Goal: Task Accomplishment & Management: Manage account settings

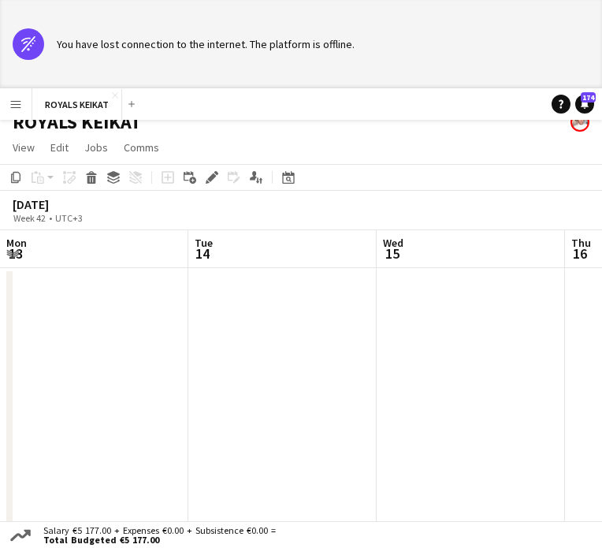
scroll to position [0, 669]
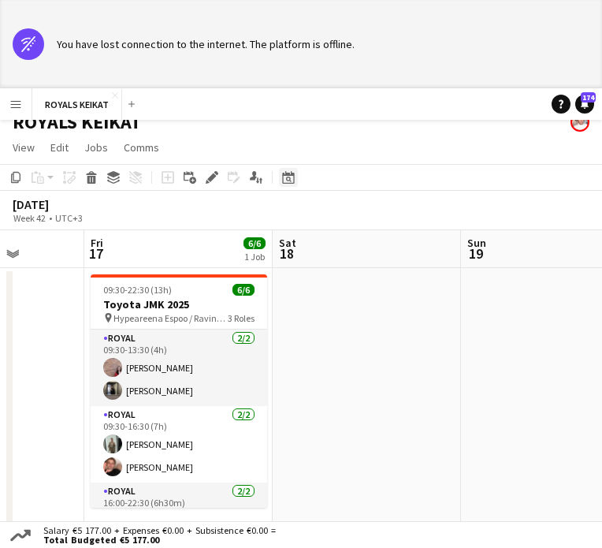
click at [290, 173] on icon "Date picker" at bounding box center [288, 177] width 13 height 13
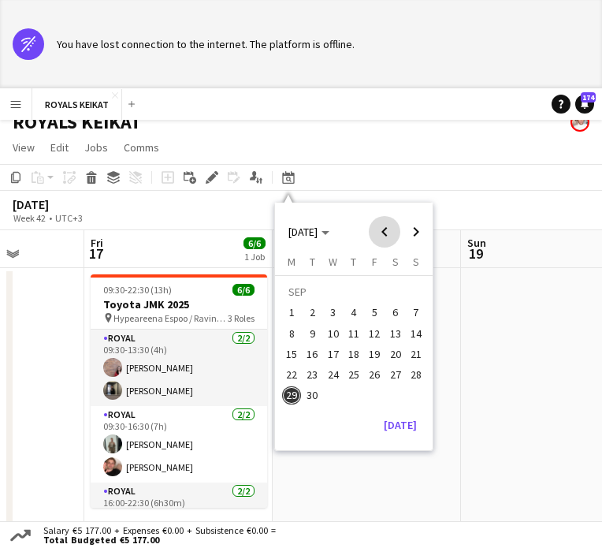
click at [389, 234] on span "Previous month" at bounding box center [385, 232] width 32 height 32
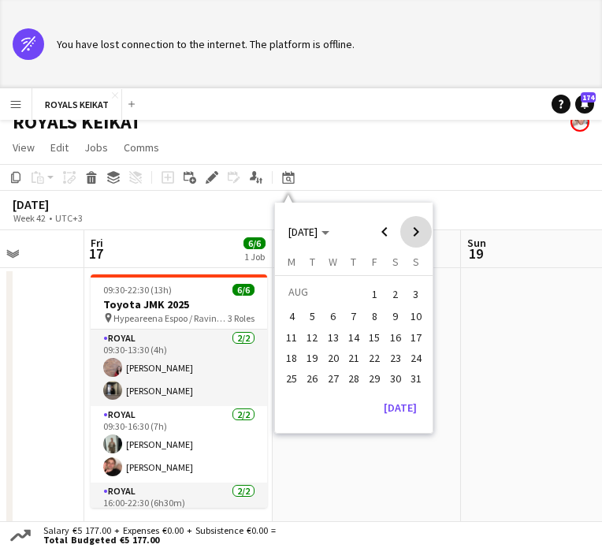
click at [420, 230] on span "Next month" at bounding box center [416, 232] width 32 height 32
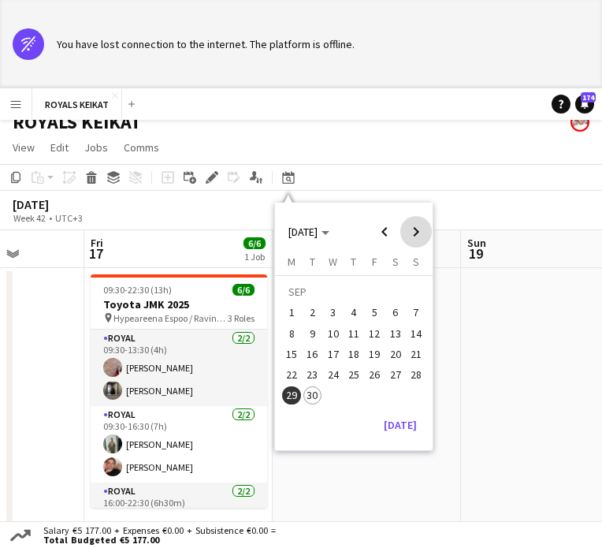
click at [420, 230] on span "Next month" at bounding box center [416, 232] width 32 height 32
click at [393, 312] on span "4" at bounding box center [395, 313] width 19 height 19
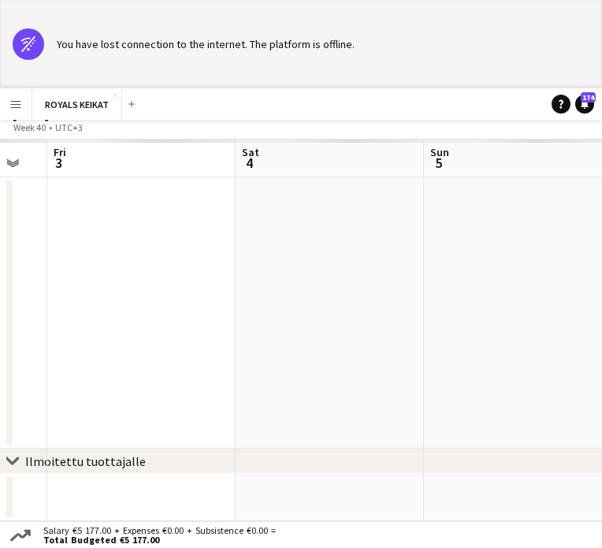
scroll to position [106, 0]
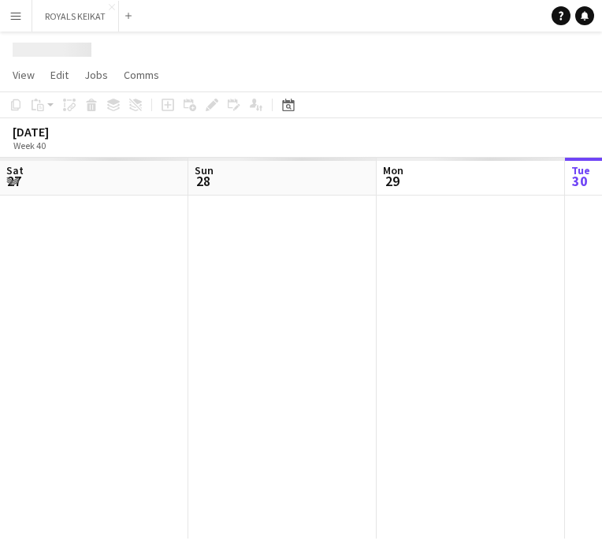
scroll to position [0, 377]
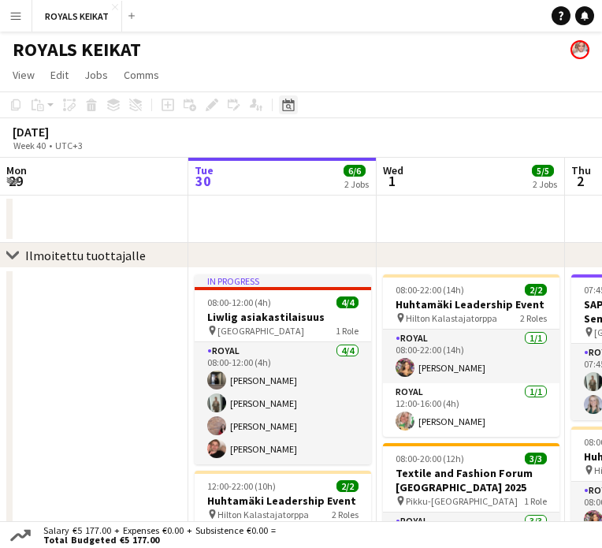
click at [292, 106] on icon "Date picker" at bounding box center [288, 105] width 13 height 13
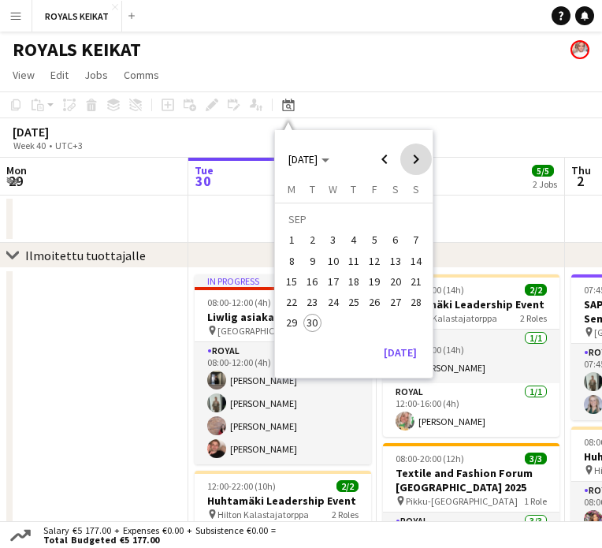
click at [410, 159] on span "Next month" at bounding box center [416, 159] width 32 height 32
click at [399, 238] on span "4" at bounding box center [395, 240] width 19 height 19
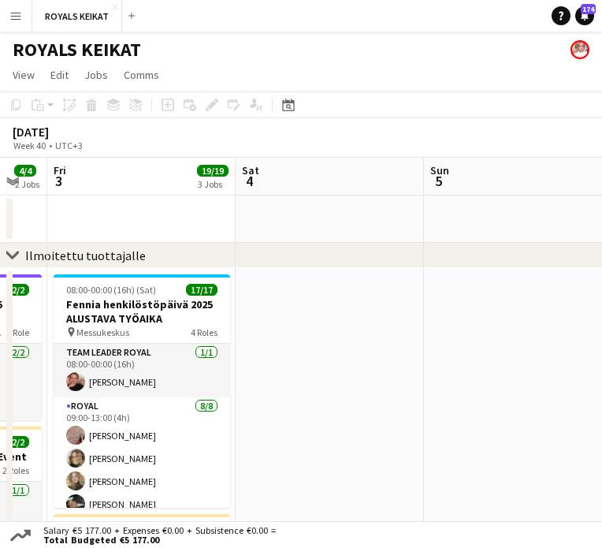
click at [283, 199] on app-date-cell at bounding box center [330, 219] width 188 height 47
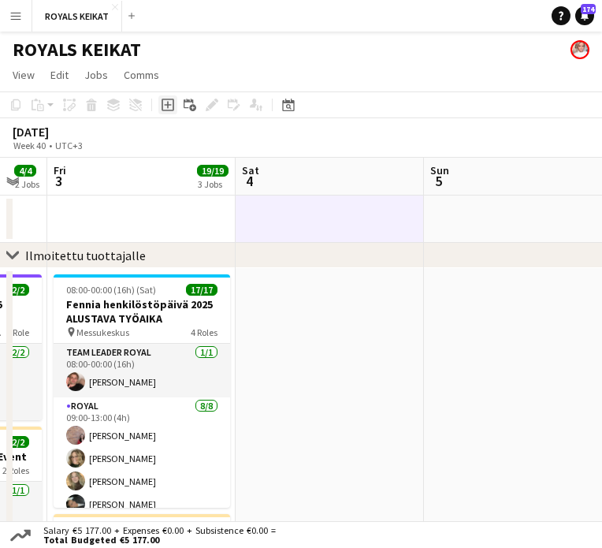
click at [162, 106] on icon at bounding box center [168, 105] width 13 height 13
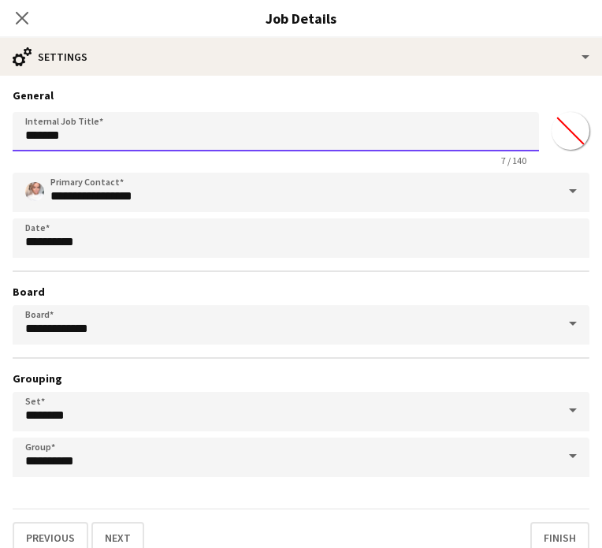
click at [164, 139] on input "*******" at bounding box center [276, 131] width 527 height 39
type input "**********"
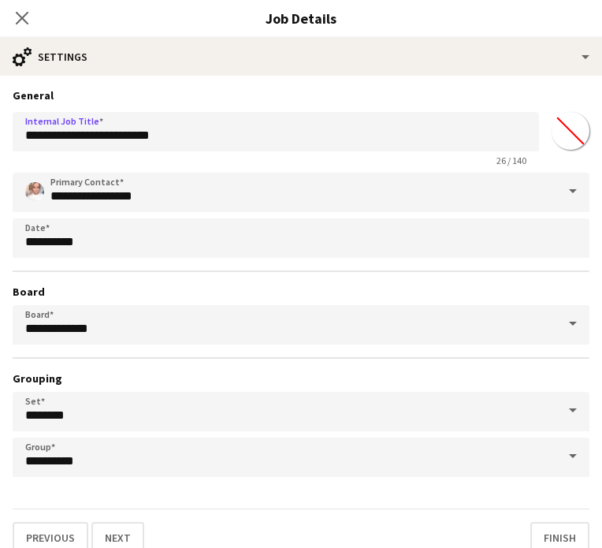
click at [575, 131] on input "*******" at bounding box center [570, 130] width 57 height 57
type input "*******"
click at [117, 531] on button "Next" at bounding box center [117, 538] width 53 height 32
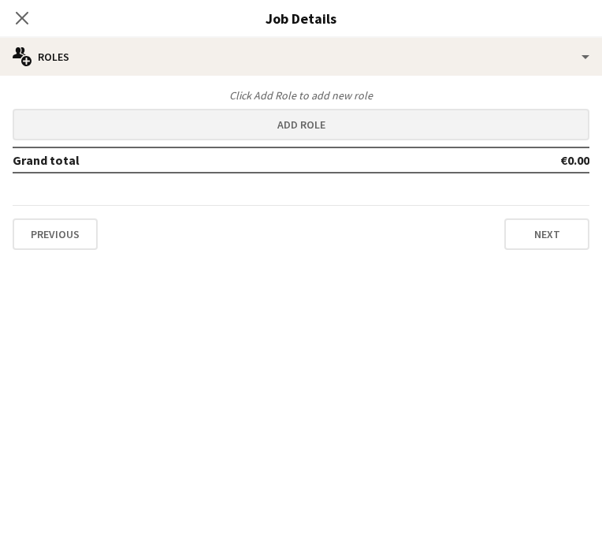
click at [173, 129] on button "Add role" at bounding box center [301, 125] width 577 height 32
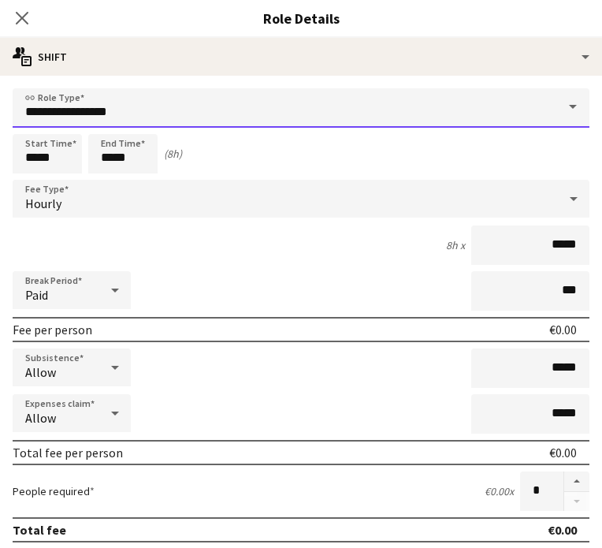
click at [121, 122] on input "**********" at bounding box center [301, 107] width 577 height 39
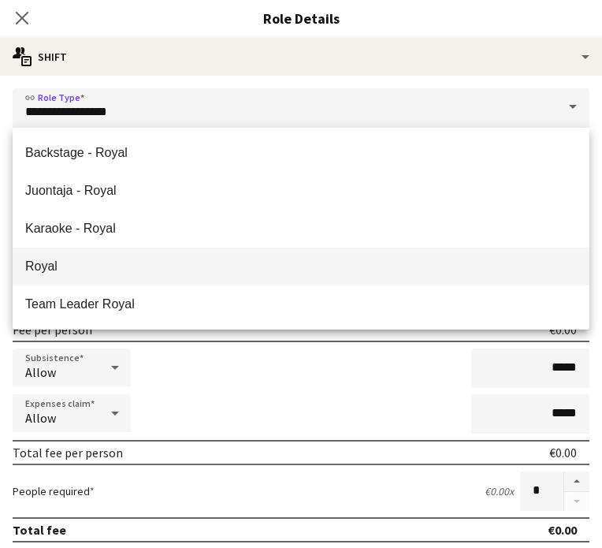
click at [77, 269] on span "Royal" at bounding box center [301, 266] width 552 height 15
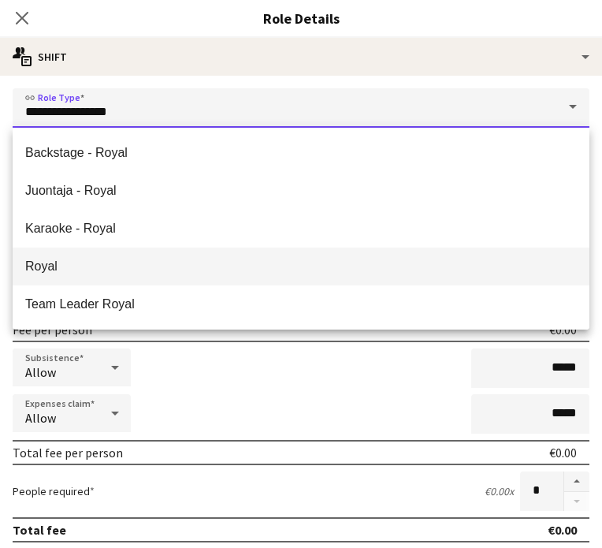
type input "*****"
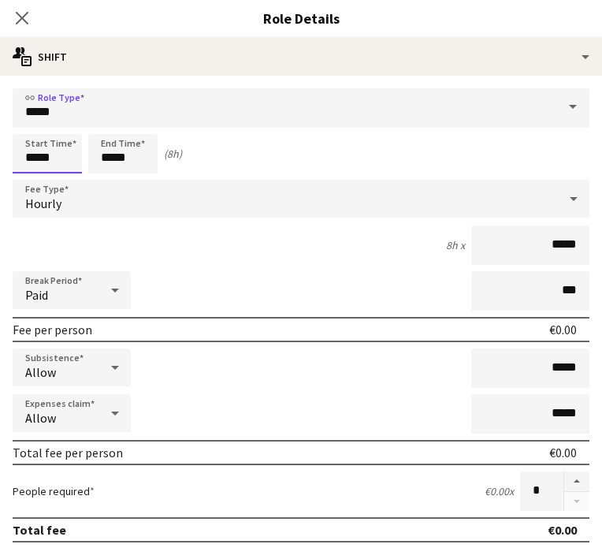
click at [43, 151] on input "*****" at bounding box center [47, 153] width 69 height 39
click at [32, 129] on div at bounding box center [32, 126] width 32 height 16
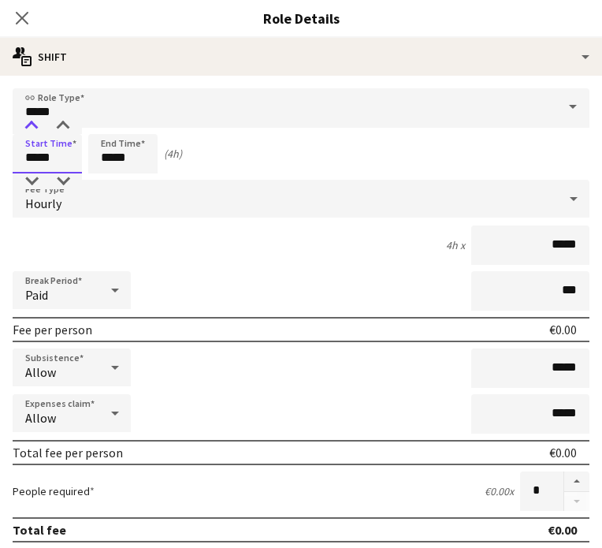
click at [32, 129] on div at bounding box center [32, 126] width 32 height 16
type input "*****"
click at [32, 129] on div at bounding box center [32, 126] width 32 height 16
click at [112, 152] on input "*****" at bounding box center [122, 153] width 69 height 39
click at [108, 124] on div at bounding box center [107, 126] width 32 height 16
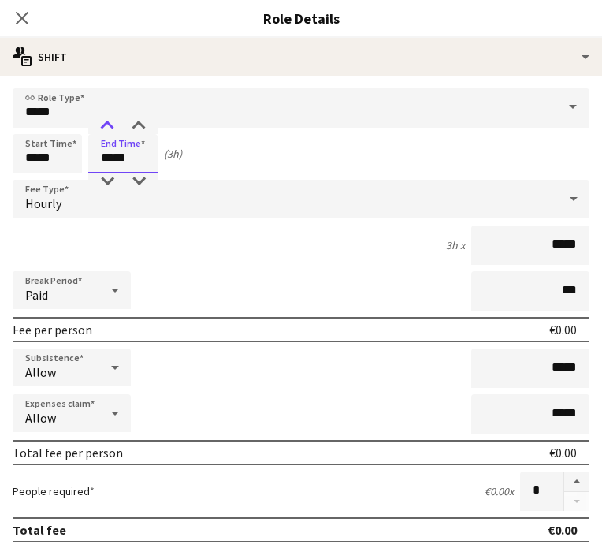
click at [108, 124] on div at bounding box center [107, 126] width 32 height 16
type input "*****"
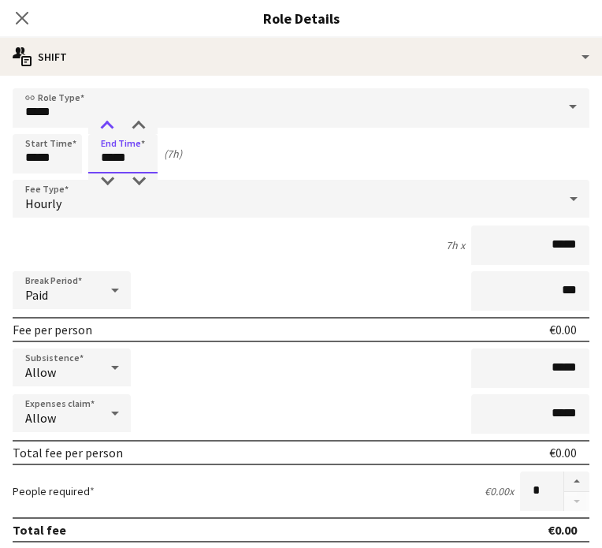
click at [108, 124] on div at bounding box center [107, 126] width 32 height 16
click at [91, 296] on div "Paid" at bounding box center [56, 290] width 87 height 38
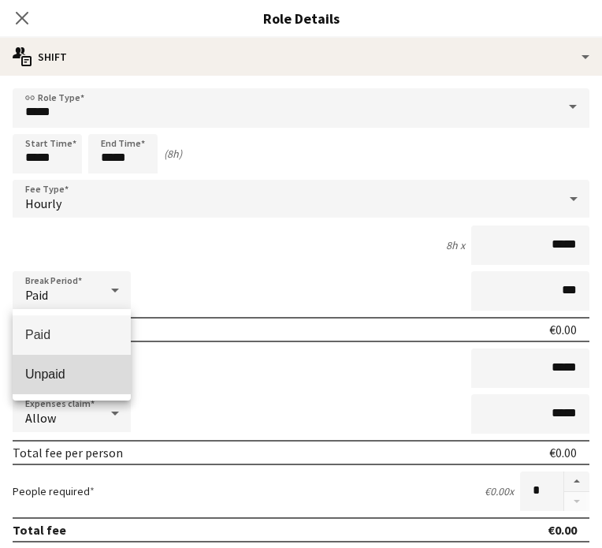
click at [91, 377] on span "Unpaid" at bounding box center [71, 374] width 93 height 15
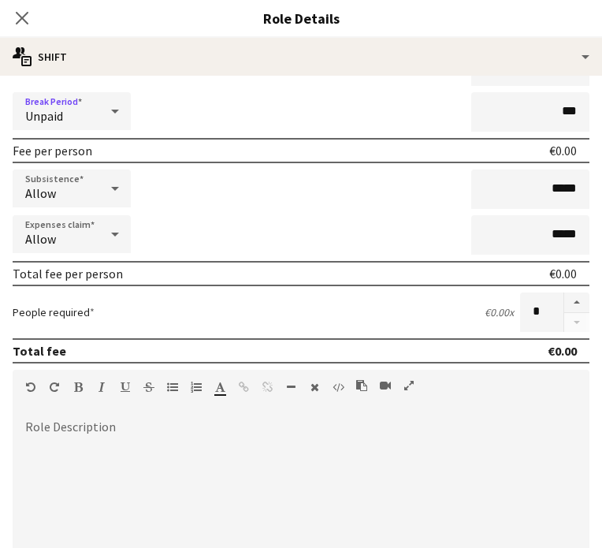
scroll to position [193, 0]
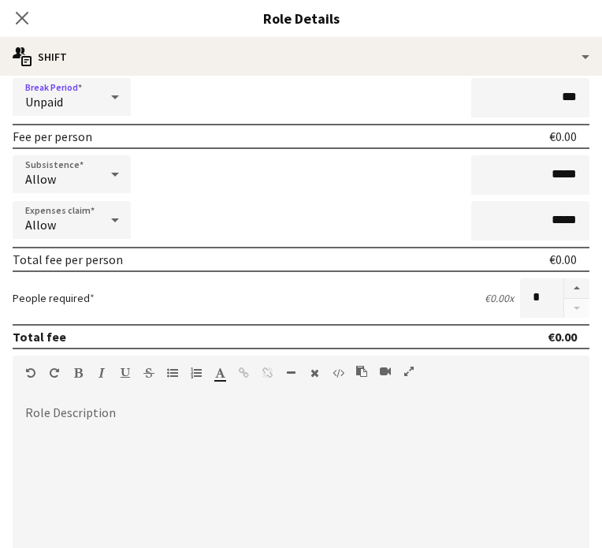
click at [328, 443] on div at bounding box center [301, 501] width 577 height 189
paste div
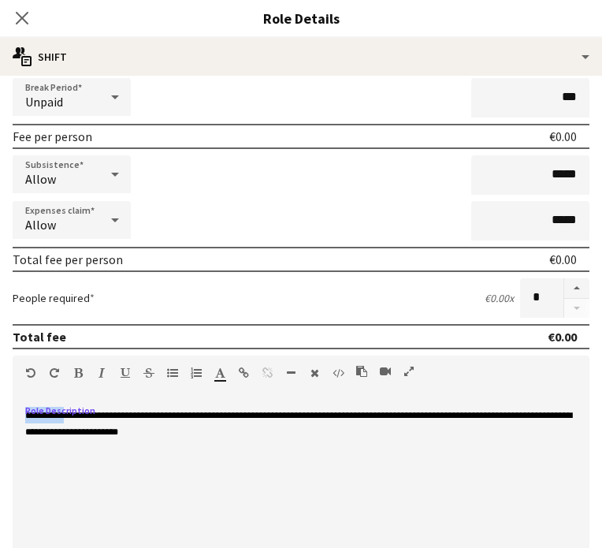
drag, startPoint x: 70, startPoint y: 415, endPoint x: 9, endPoint y: 418, distance: 60.8
click at [9, 418] on form "**********" at bounding box center [301, 369] width 602 height 948
click at [63, 497] on div "**********" at bounding box center [301, 501] width 577 height 189
click at [24, 17] on icon at bounding box center [21, 17] width 15 height 15
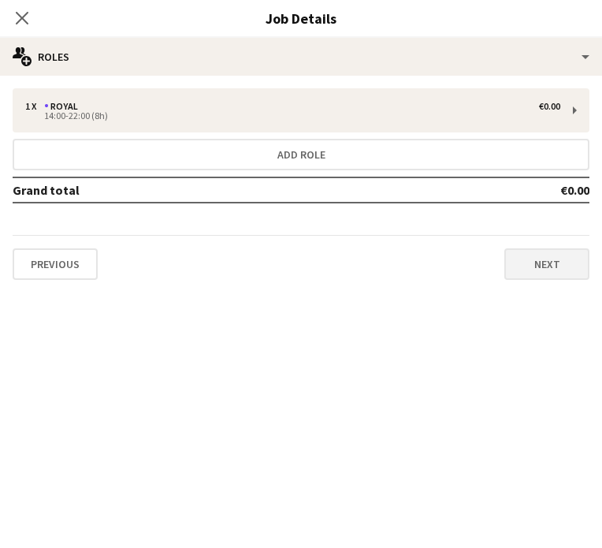
click at [545, 267] on button "Next" at bounding box center [547, 264] width 85 height 32
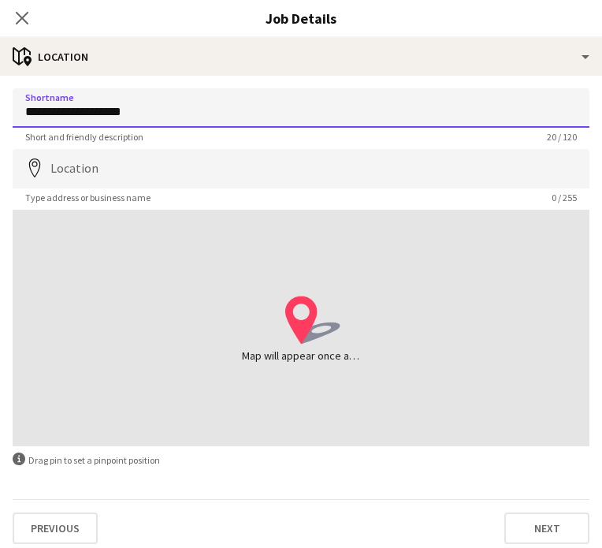
type input "**********"
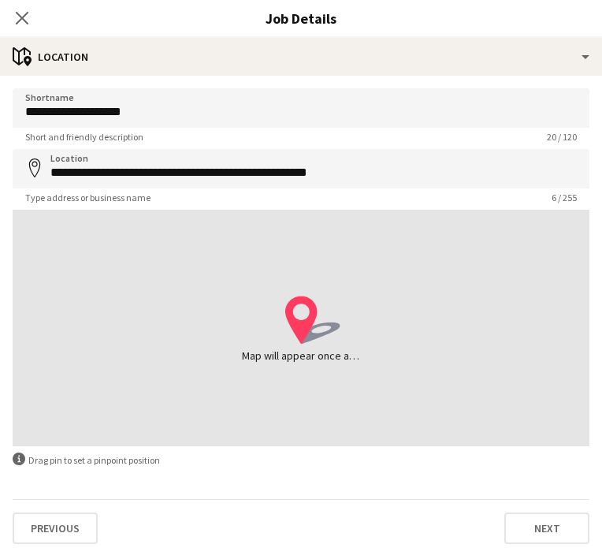
type input "**********"
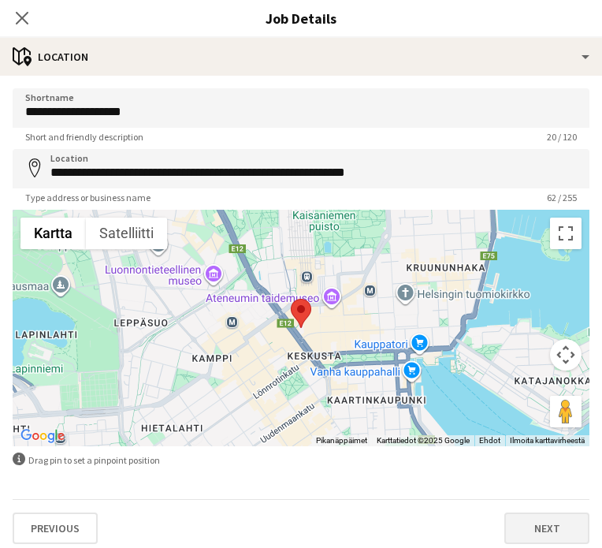
click at [531, 525] on button "Next" at bounding box center [547, 528] width 85 height 32
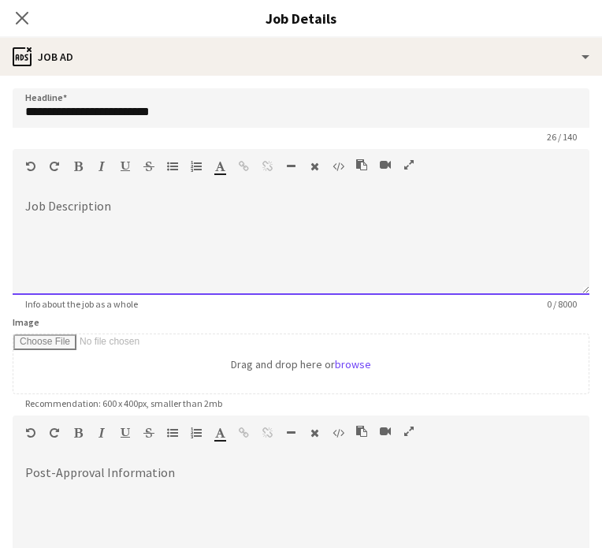
click at [314, 284] on div at bounding box center [301, 247] width 577 height 95
paste div
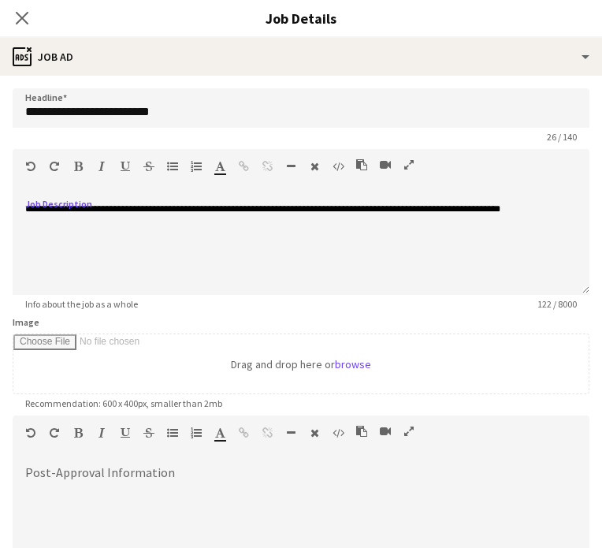
click at [57, 493] on div at bounding box center [301, 514] width 577 height 95
paste div
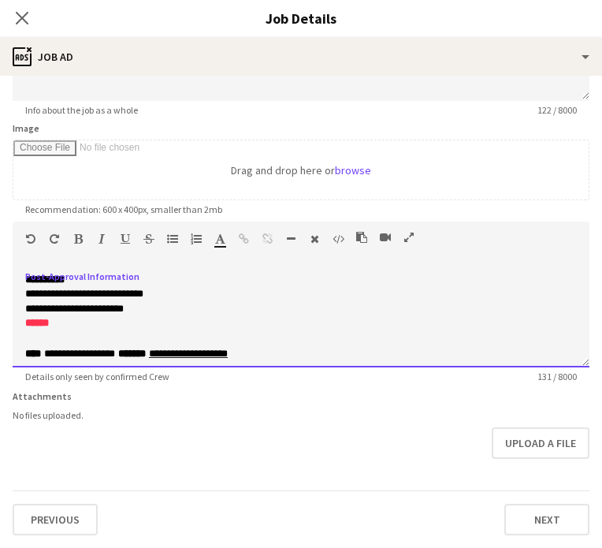
scroll to position [194, 0]
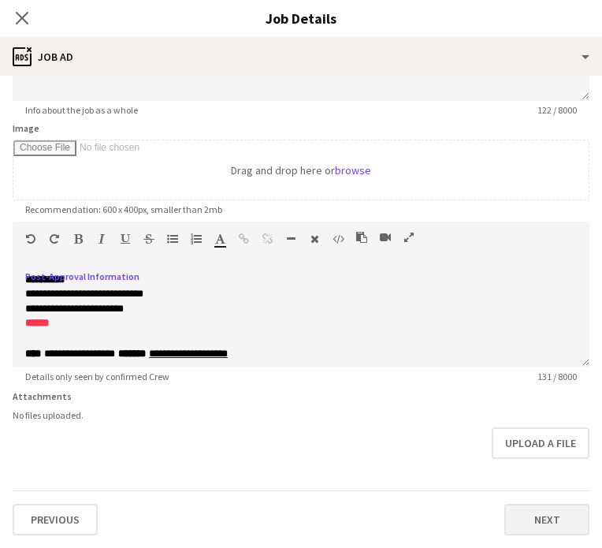
click at [553, 522] on button "Next" at bounding box center [547, 520] width 85 height 32
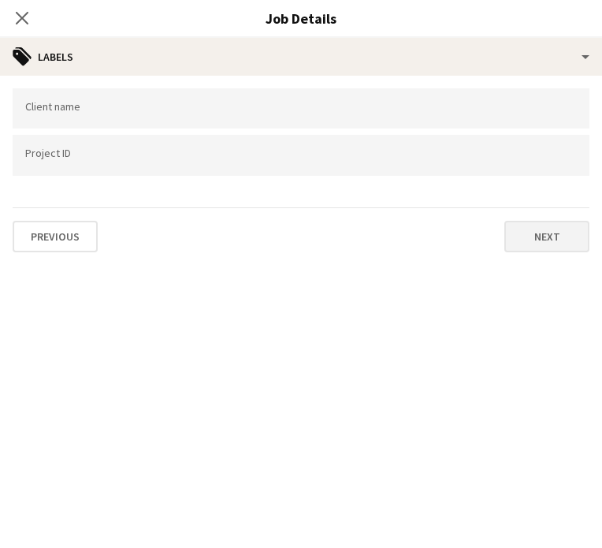
click at [538, 225] on button "Next" at bounding box center [547, 237] width 85 height 32
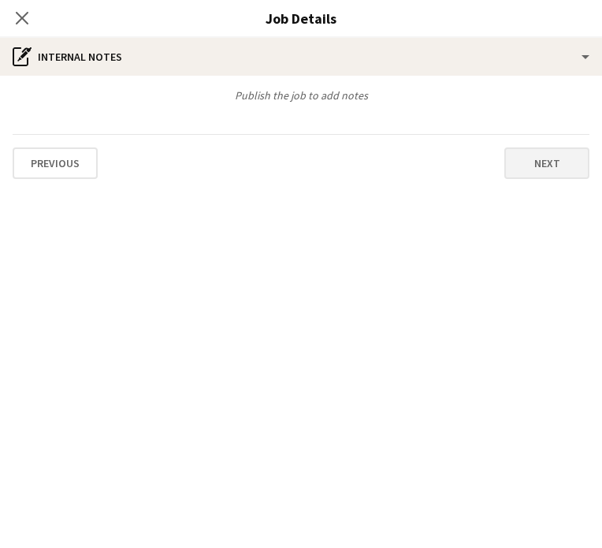
click at [535, 156] on button "Next" at bounding box center [547, 163] width 85 height 32
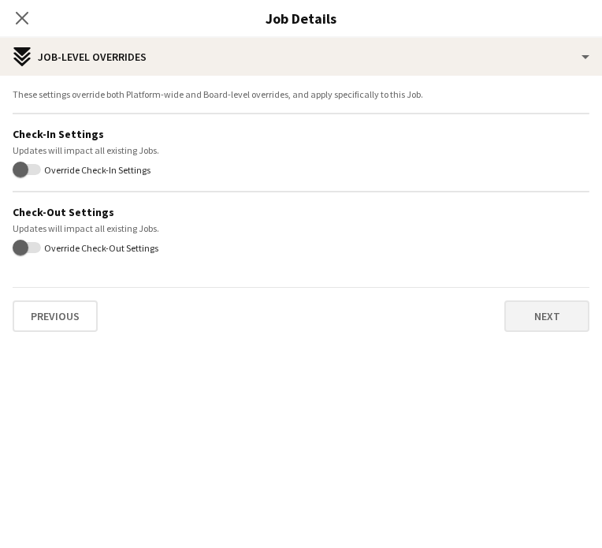
click at [559, 324] on button "Next" at bounding box center [547, 316] width 85 height 32
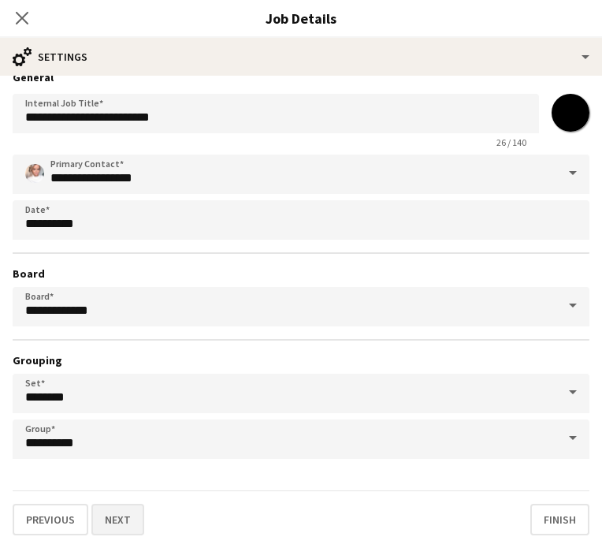
scroll to position [18, 0]
click at [124, 529] on button "Next" at bounding box center [117, 520] width 53 height 32
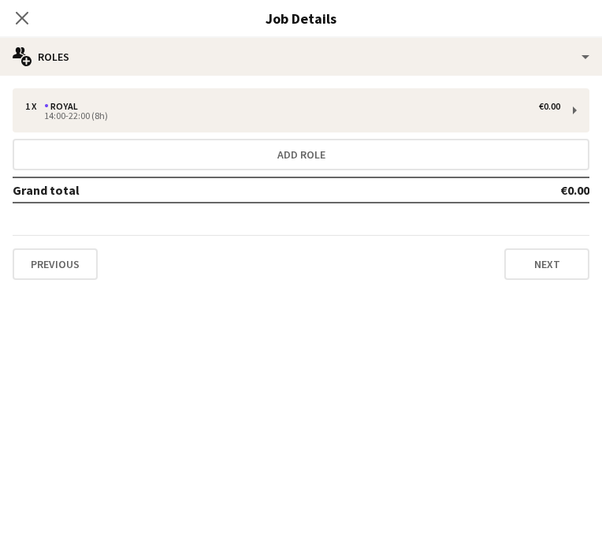
scroll to position [0, 0]
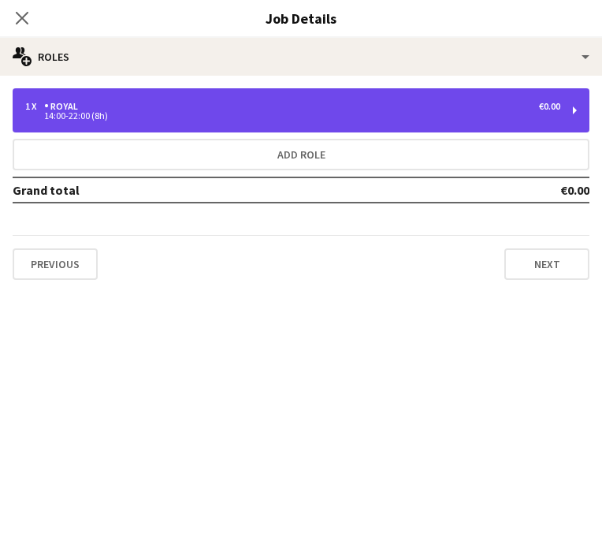
click at [255, 120] on div "1 x Royal €0.00 14:00-22:00 (8h)" at bounding box center [301, 110] width 577 height 44
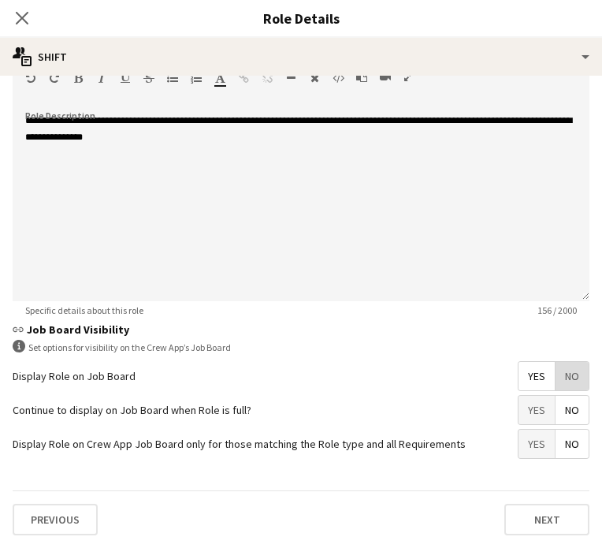
click at [577, 367] on span "No" at bounding box center [572, 376] width 33 height 28
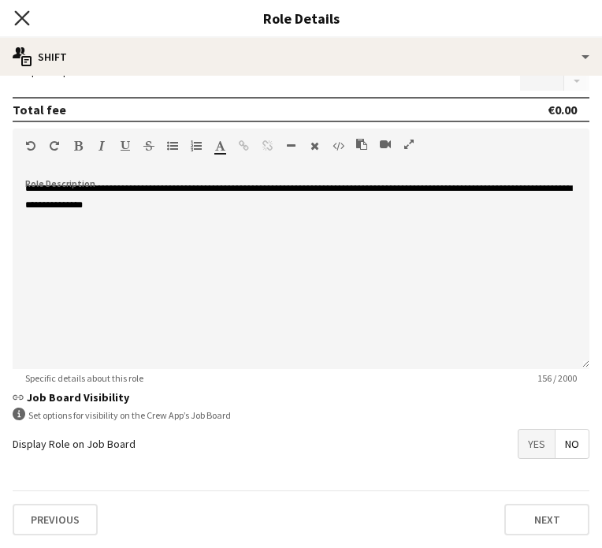
click at [17, 20] on icon "Close pop-in" at bounding box center [21, 17] width 15 height 15
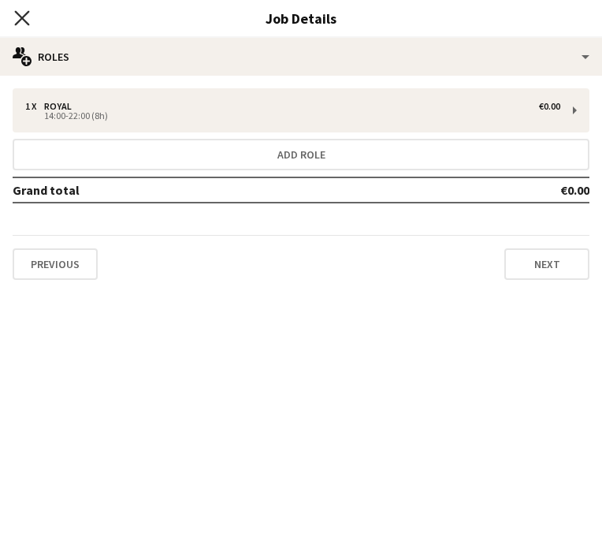
click at [22, 15] on icon "Close pop-in" at bounding box center [21, 17] width 15 height 15
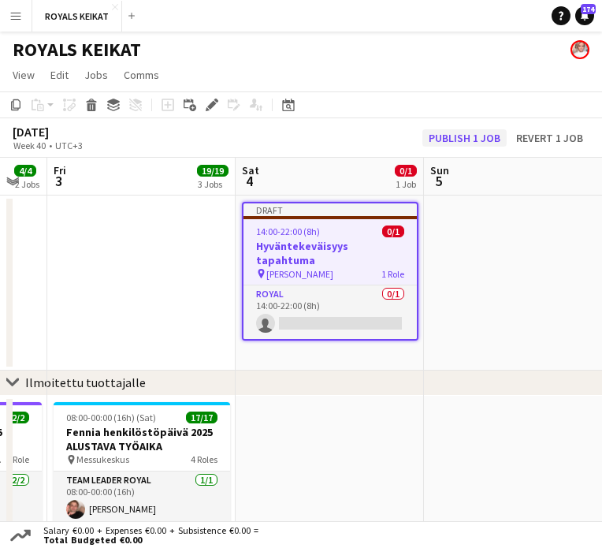
click at [452, 137] on button "Publish 1 job" at bounding box center [465, 137] width 84 height 17
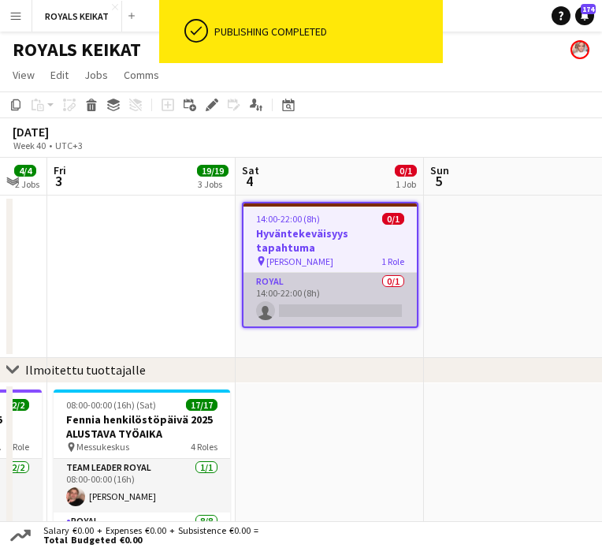
click at [322, 291] on app-card-role "Royal 0/1 14:00-22:00 (8h) single-neutral-actions" at bounding box center [330, 300] width 173 height 54
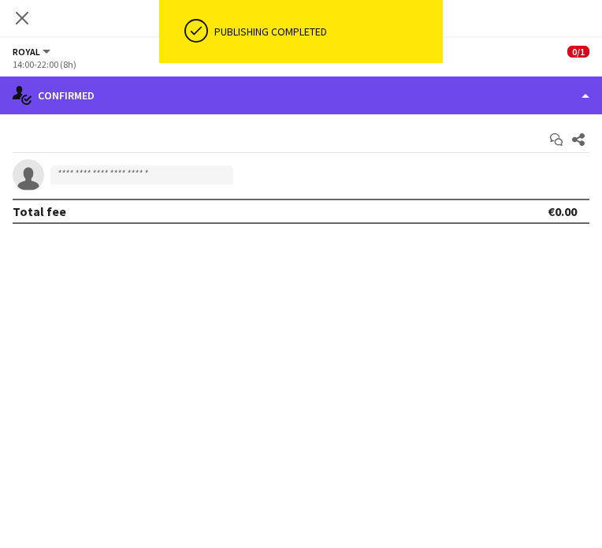
click at [434, 103] on div "single-neutral-actions-check-2 Confirmed" at bounding box center [301, 95] width 602 height 38
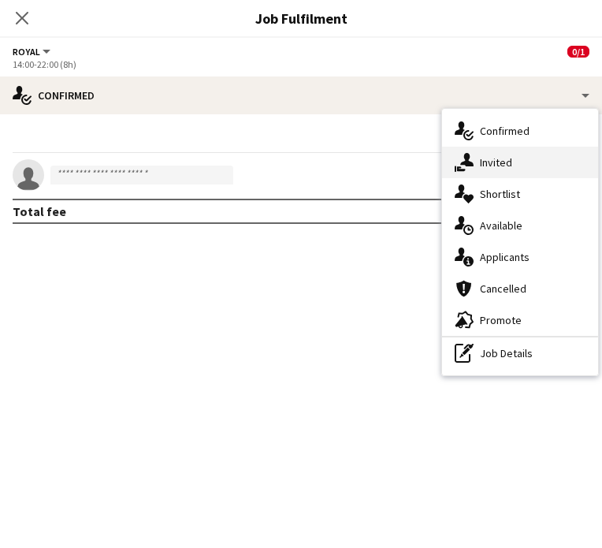
click at [488, 171] on div "single-neutral-actions-share-1 Invited" at bounding box center [520, 163] width 156 height 32
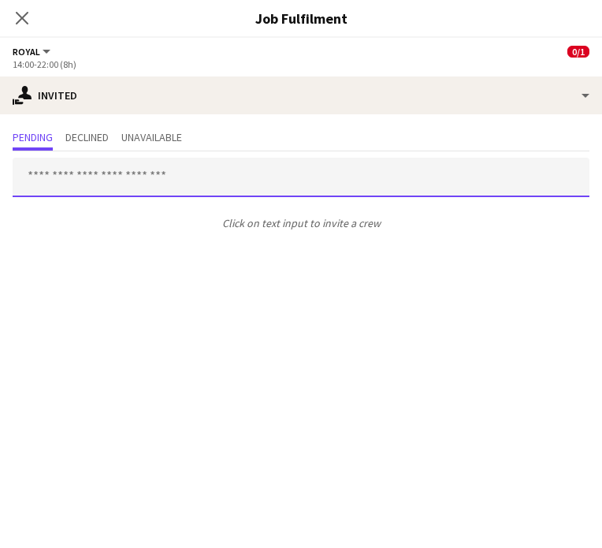
click at [116, 176] on input "text" at bounding box center [301, 177] width 577 height 39
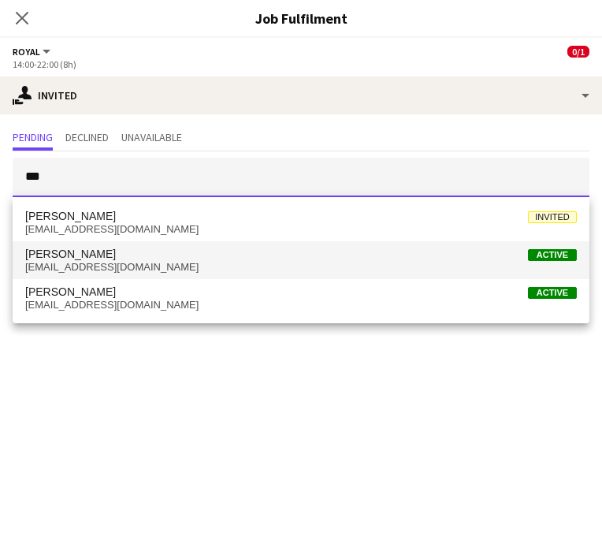
type input "***"
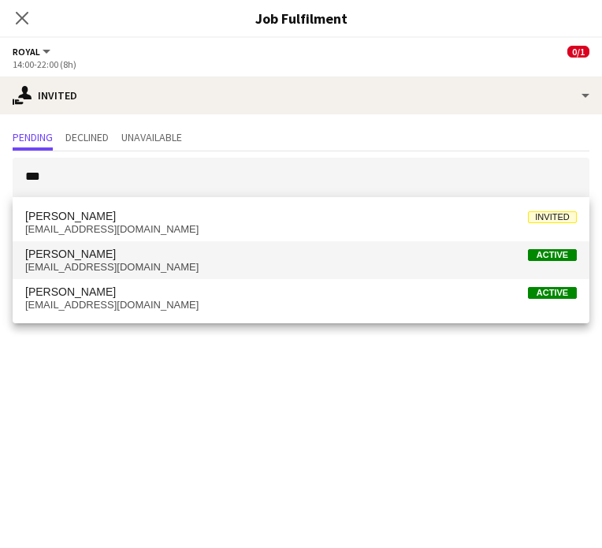
click at [126, 257] on span "[PERSON_NAME] Active" at bounding box center [301, 254] width 552 height 13
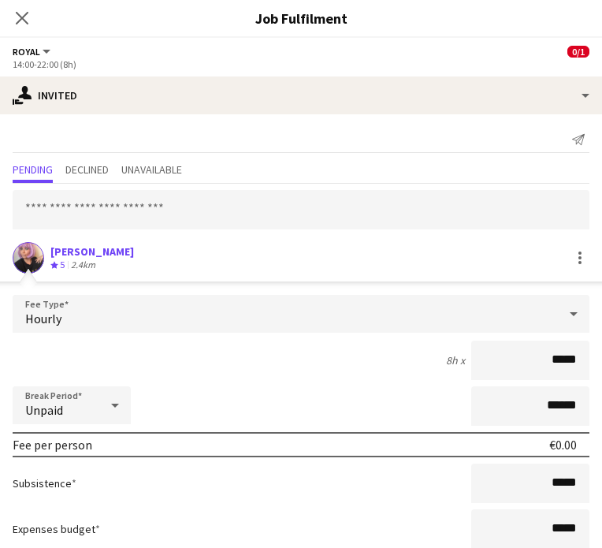
click at [557, 359] on input "*****" at bounding box center [530, 360] width 118 height 39
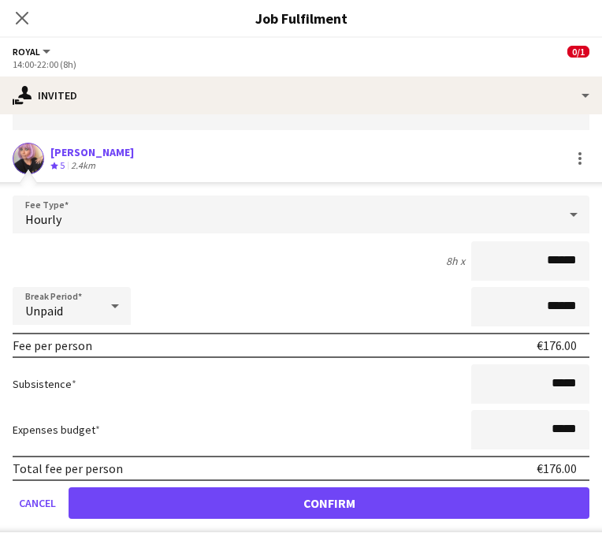
scroll to position [99, 0]
type input "******"
click at [304, 513] on button "Confirm" at bounding box center [329, 503] width 521 height 32
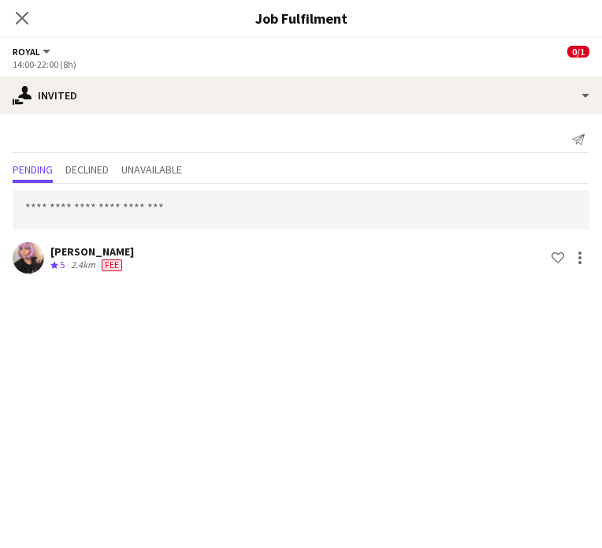
scroll to position [0, 0]
click at [24, 10] on app-icon "Close pop-in" at bounding box center [22, 18] width 23 height 23
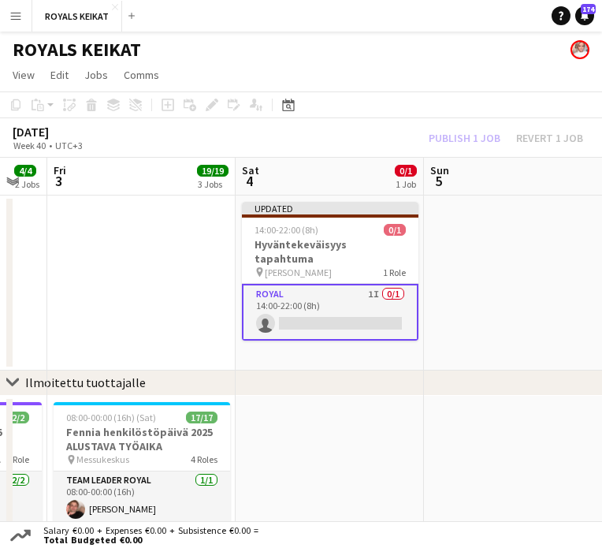
click at [454, 137] on div "Publish 1 job Revert 1 job" at bounding box center [506, 137] width 192 height 17
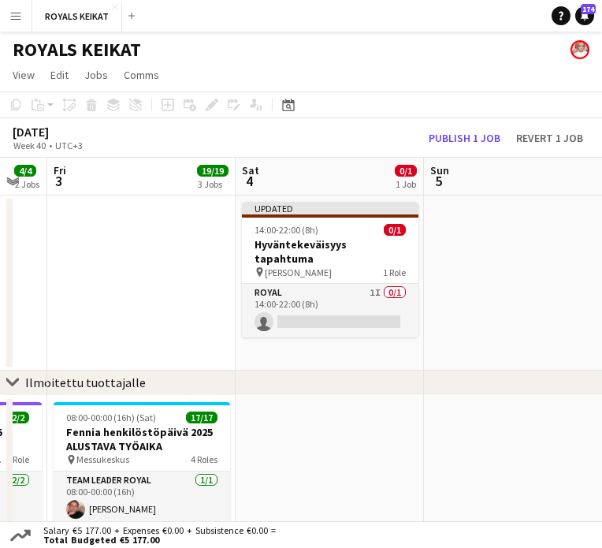
click at [454, 137] on button "Publish 1 job" at bounding box center [465, 137] width 84 height 17
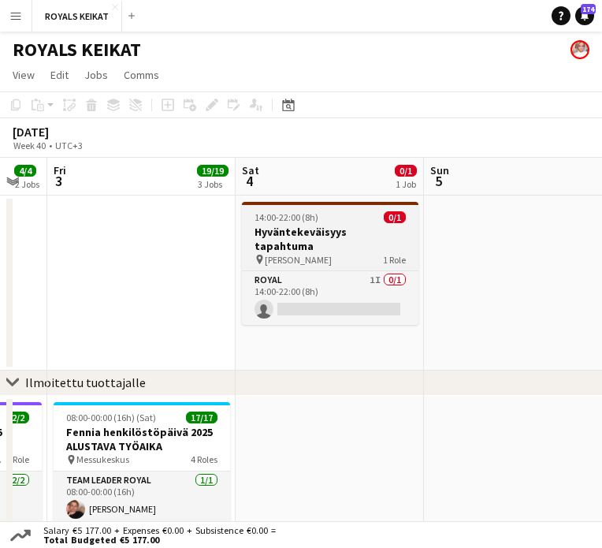
click at [299, 254] on span "[PERSON_NAME]" at bounding box center [298, 260] width 67 height 12
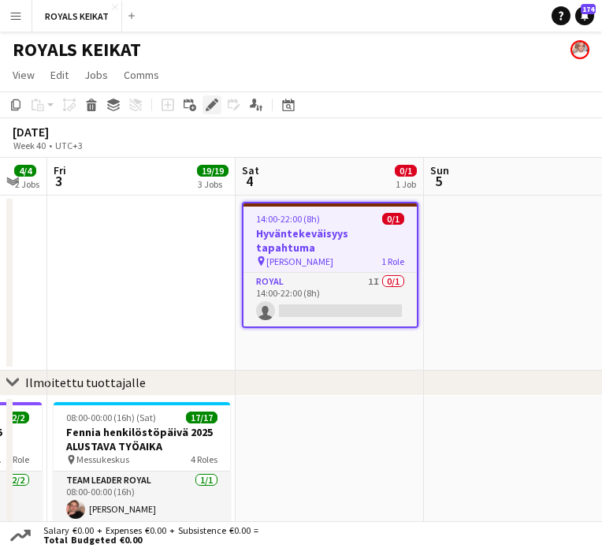
click at [210, 106] on icon at bounding box center [211, 105] width 9 height 9
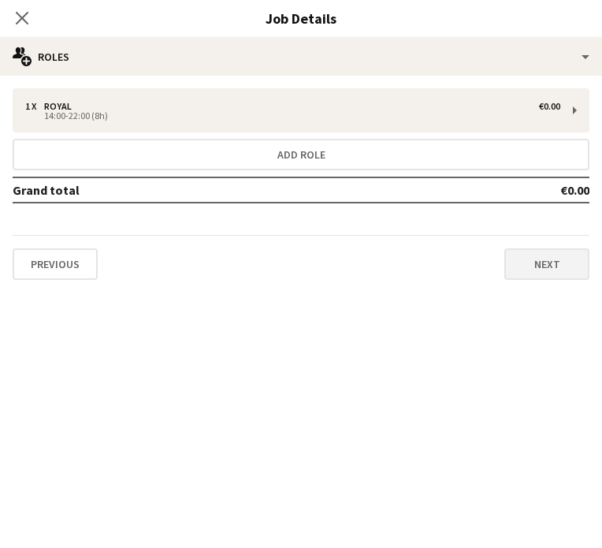
click at [542, 277] on button "Next" at bounding box center [547, 264] width 85 height 32
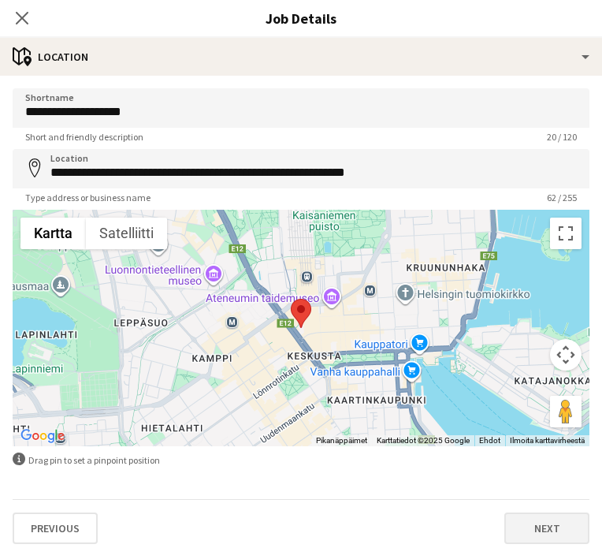
click at [528, 521] on button "Next" at bounding box center [547, 528] width 85 height 32
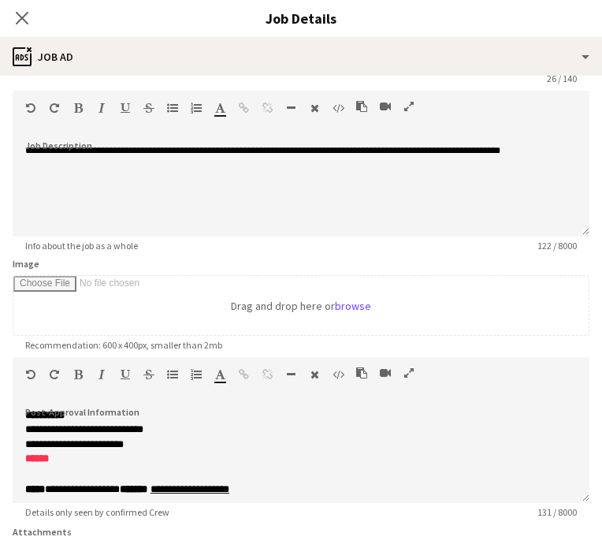
scroll to position [61, 0]
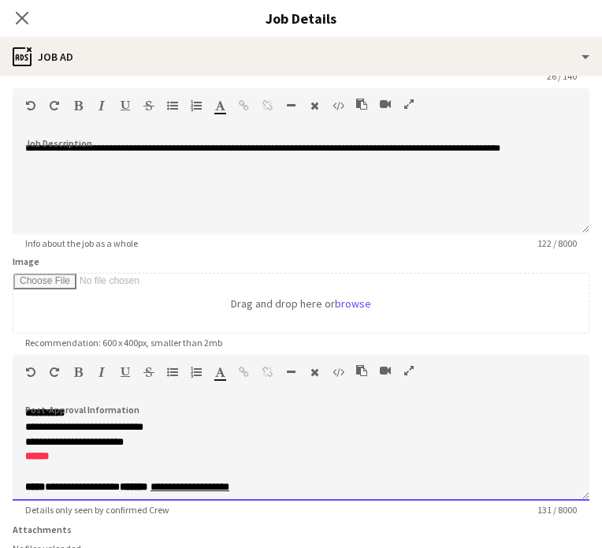
click at [294, 480] on p "**********" at bounding box center [301, 487] width 552 height 14
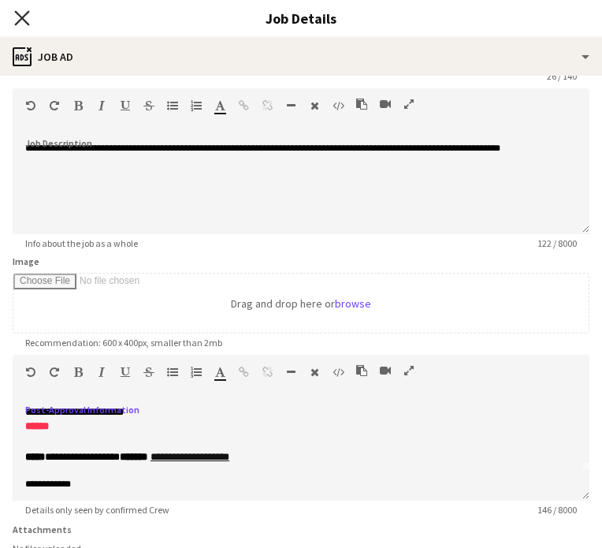
click at [20, 15] on icon "Close pop-in" at bounding box center [21, 17] width 15 height 15
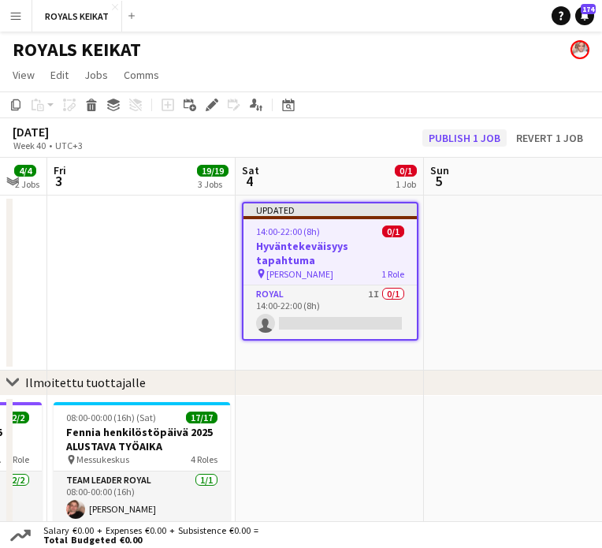
click at [471, 133] on button "Publish 1 job" at bounding box center [465, 137] width 84 height 17
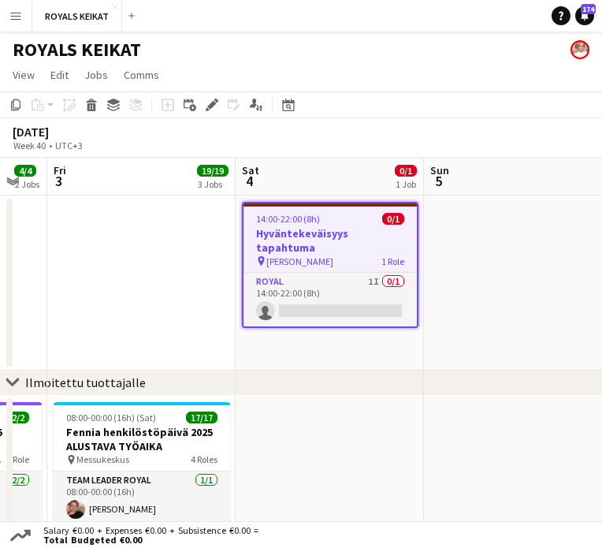
scroll to position [0, 350]
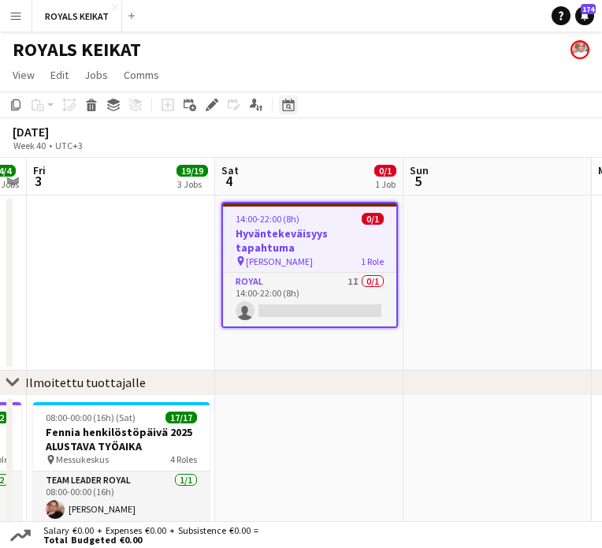
click at [286, 99] on icon at bounding box center [288, 105] width 12 height 13
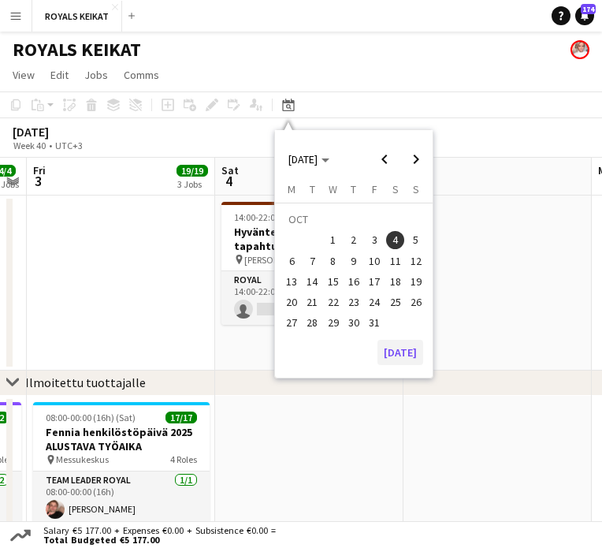
click at [413, 350] on button "[DATE]" at bounding box center [401, 352] width 46 height 25
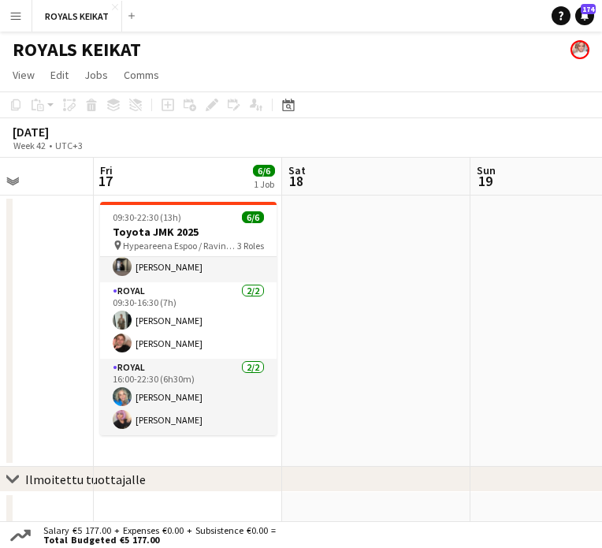
scroll to position [51, 0]
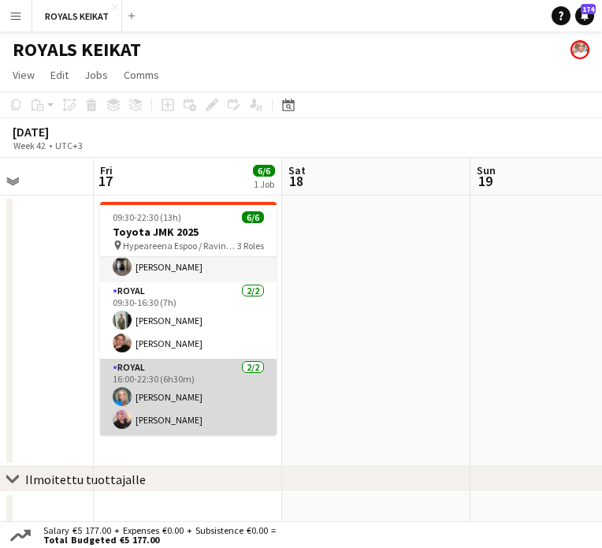
click at [162, 417] on app-card-role "Royal [DATE] 16:00-22:30 (6h30m) [PERSON_NAME] [PERSON_NAME]" at bounding box center [188, 397] width 177 height 76
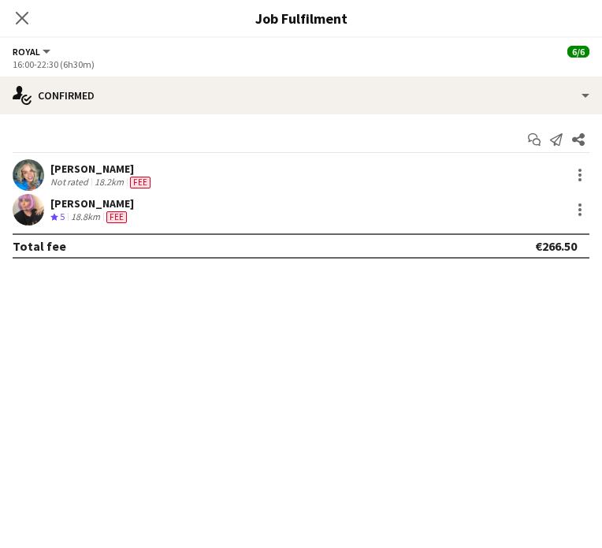
click at [99, 200] on div "[PERSON_NAME]" at bounding box center [92, 203] width 84 height 14
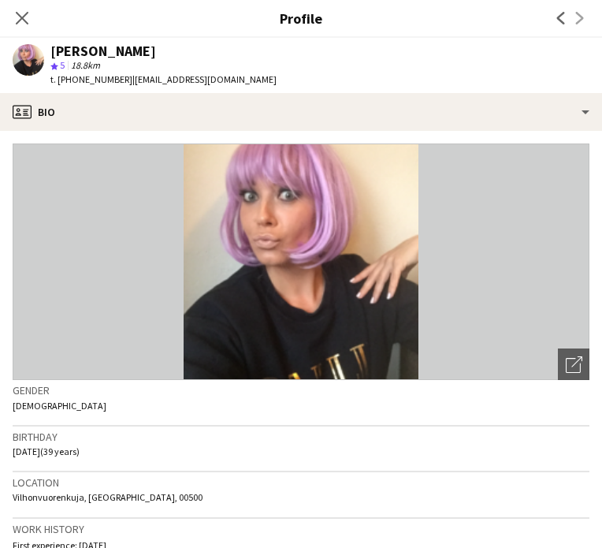
click at [185, 80] on span "| [EMAIL_ADDRESS][DOMAIN_NAME]" at bounding box center [204, 79] width 144 height 12
copy app-crew-profile "t. [PHONE_NUMBER] | [EMAIL_ADDRESS][DOMAIN_NAME] profile"
click at [20, 20] on icon at bounding box center [21, 17] width 15 height 15
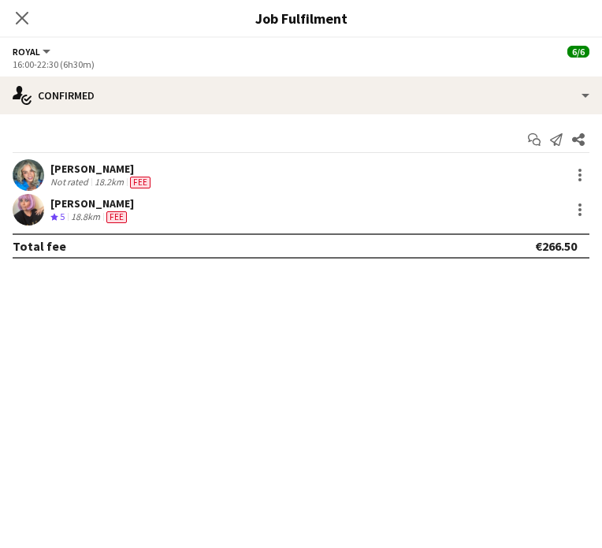
click at [83, 171] on div "[PERSON_NAME]" at bounding box center [101, 169] width 103 height 14
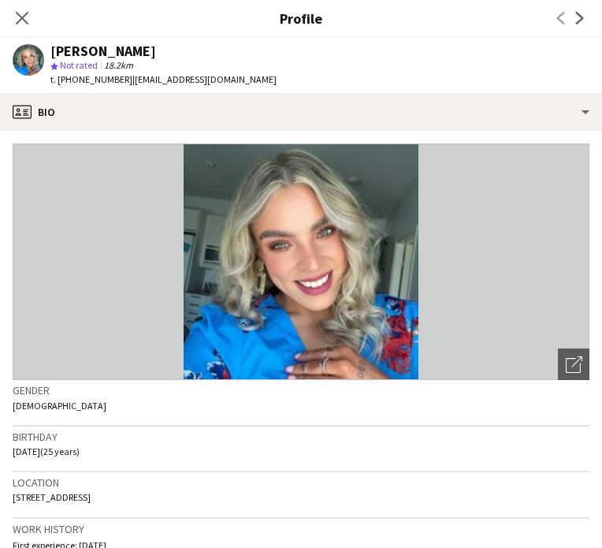
click at [164, 80] on span "| [EMAIL_ADDRESS][DOMAIN_NAME]" at bounding box center [204, 79] width 144 height 12
copy app-crew-profile "t. [PHONE_NUMBER] | [EMAIL_ADDRESS][DOMAIN_NAME] profile"
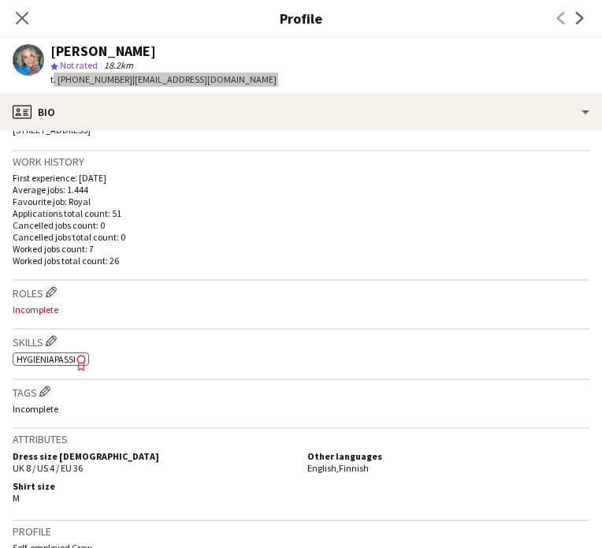
scroll to position [371, 0]
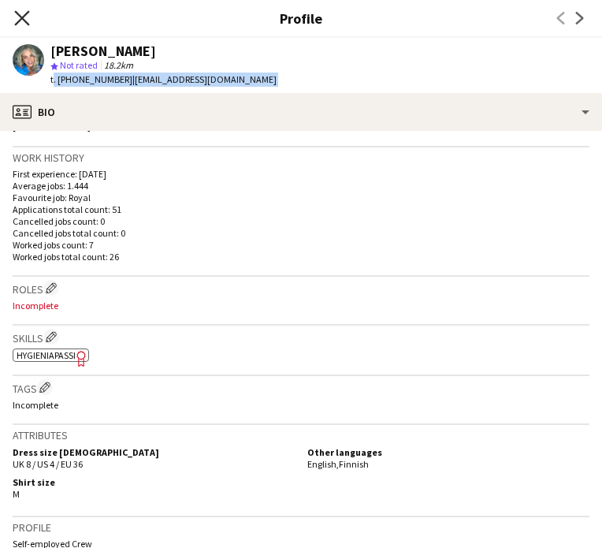
click at [24, 19] on icon "Close pop-in" at bounding box center [21, 17] width 15 height 15
click at [24, 19] on icon "Close pop-in" at bounding box center [22, 18] width 13 height 13
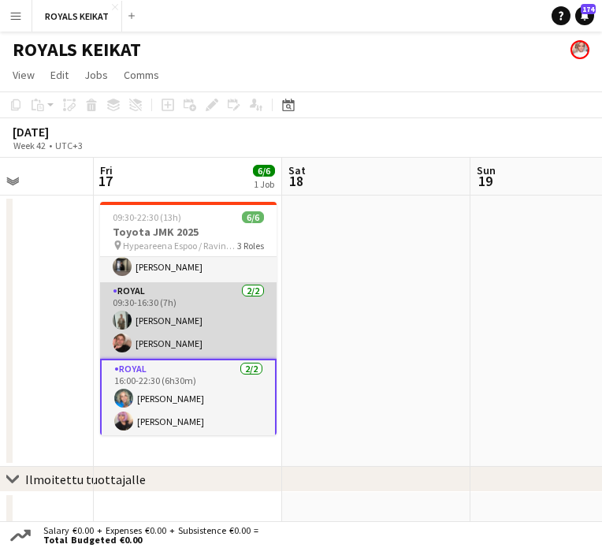
click at [149, 344] on app-card-role "Royal [DATE] 09:30-16:30 (7h) [PERSON_NAME] [PERSON_NAME]" at bounding box center [188, 320] width 177 height 76
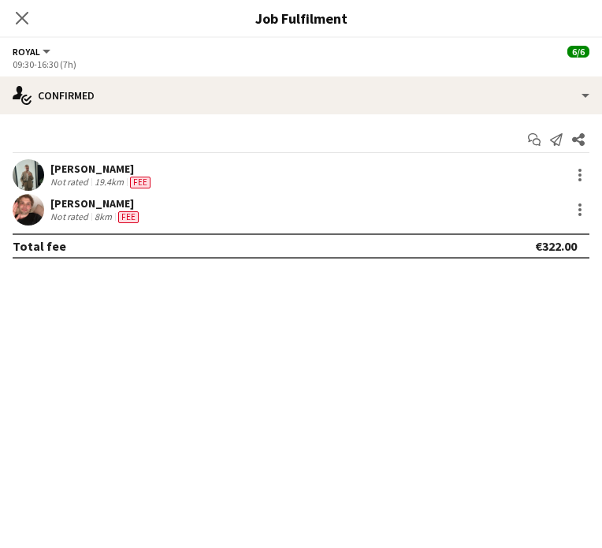
click at [70, 203] on div "[PERSON_NAME]" at bounding box center [95, 203] width 91 height 14
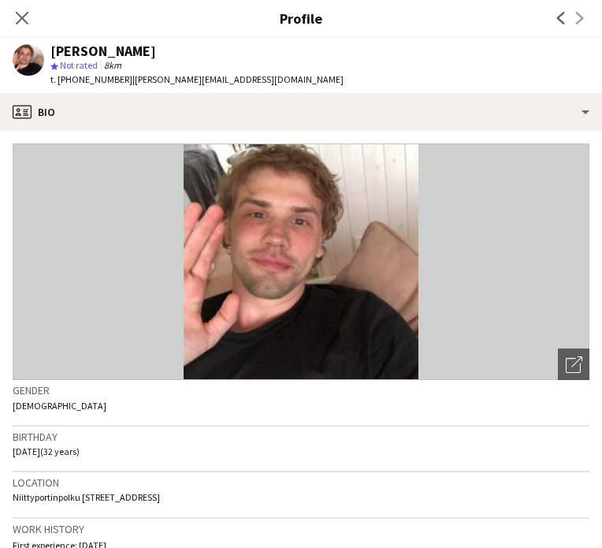
click at [187, 78] on span "| [PERSON_NAME][EMAIL_ADDRESS][DOMAIN_NAME]" at bounding box center [237, 79] width 211 height 12
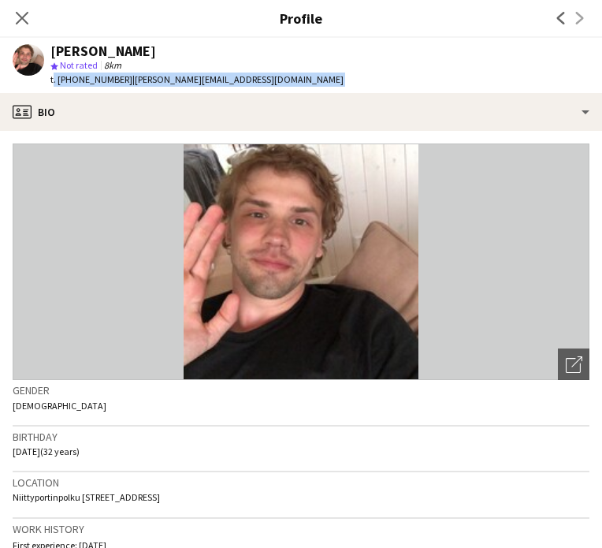
click at [187, 78] on span "| [PERSON_NAME][EMAIL_ADDRESS][DOMAIN_NAME]" at bounding box center [237, 79] width 211 height 12
copy app-crew-profile "t. [PHONE_NUMBER] | [PERSON_NAME][EMAIL_ADDRESS][DOMAIN_NAME] profile"
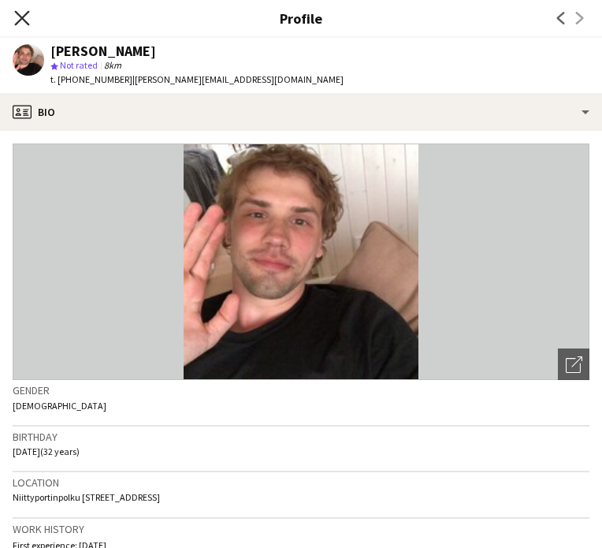
click at [21, 18] on icon at bounding box center [21, 17] width 15 height 15
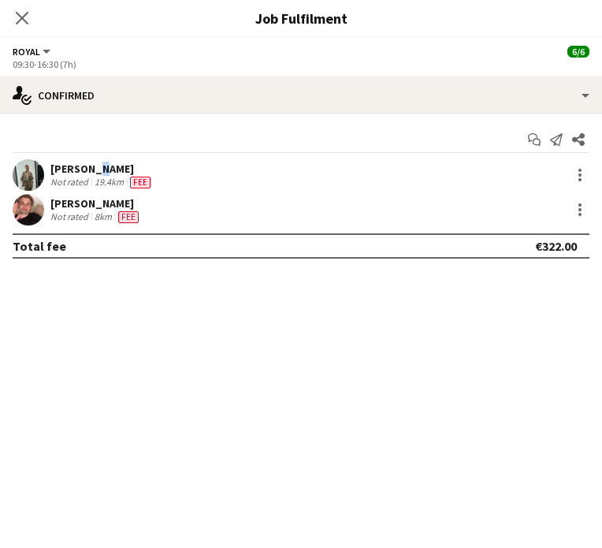
click at [88, 165] on div "[PERSON_NAME]" at bounding box center [101, 169] width 103 height 14
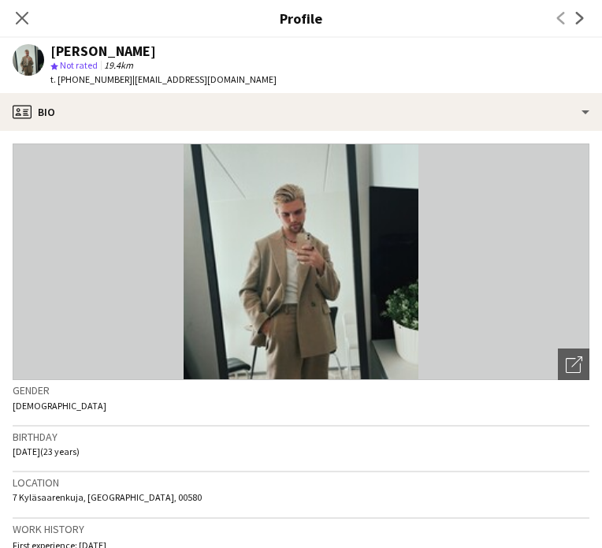
click at [162, 81] on span "| [EMAIL_ADDRESS][DOMAIN_NAME]" at bounding box center [204, 79] width 144 height 12
copy app-crew-profile "t. [PHONE_NUMBER] | [EMAIL_ADDRESS][DOMAIN_NAME] profile"
click at [21, 17] on icon at bounding box center [21, 17] width 15 height 15
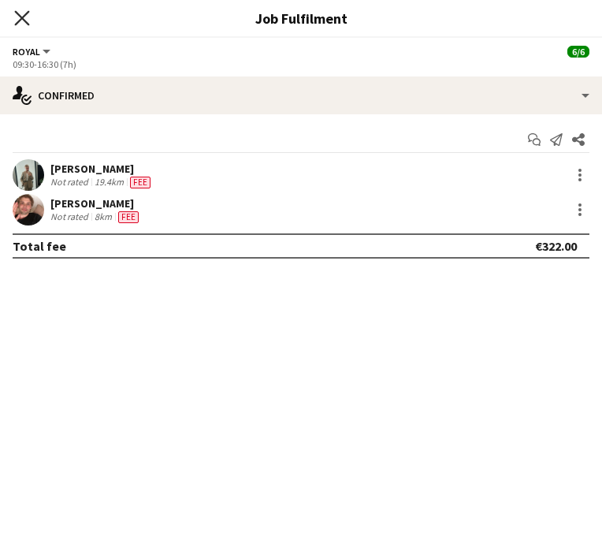
click at [24, 14] on icon "Close pop-in" at bounding box center [21, 17] width 15 height 15
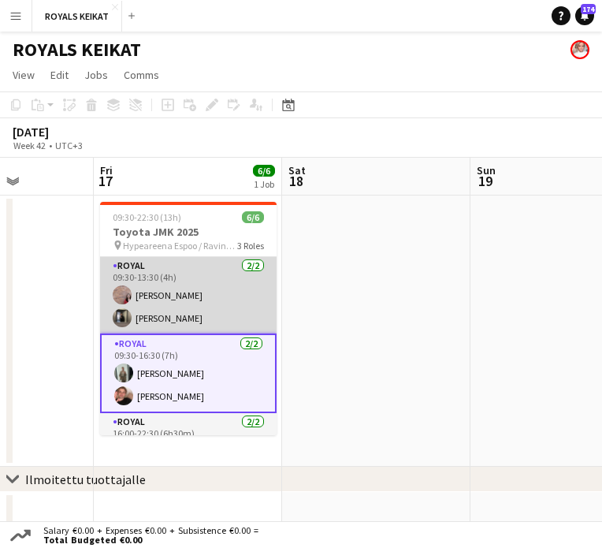
scroll to position [0, 0]
click at [153, 315] on app-card-role "Royal [DATE] 09:30-13:30 (4h) [PERSON_NAME] [PERSON_NAME]" at bounding box center [188, 295] width 177 height 76
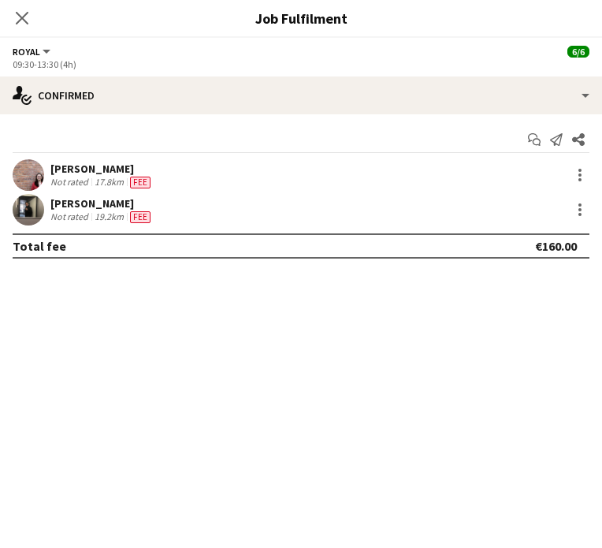
click at [77, 204] on div "[PERSON_NAME]" at bounding box center [101, 203] width 103 height 14
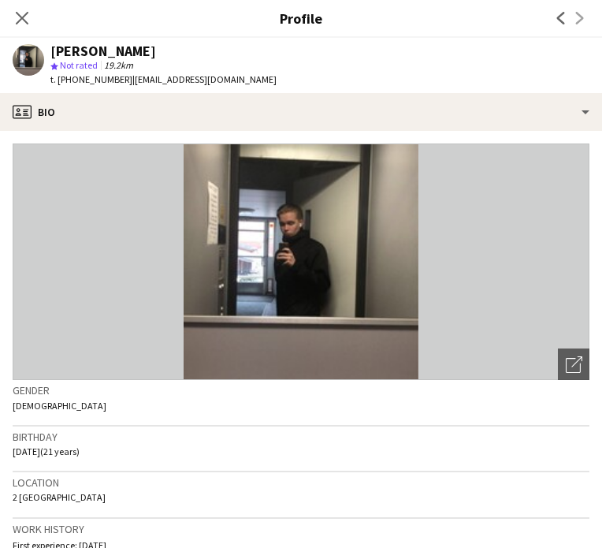
click at [152, 78] on span "| [EMAIL_ADDRESS][DOMAIN_NAME]" at bounding box center [204, 79] width 144 height 12
copy app-crew-profile "t. [PHONE_NUMBER] | [EMAIL_ADDRESS][DOMAIN_NAME] profile"
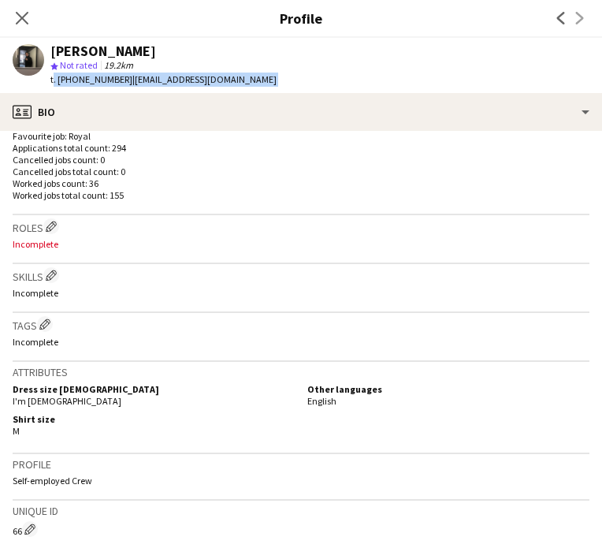
scroll to position [434, 0]
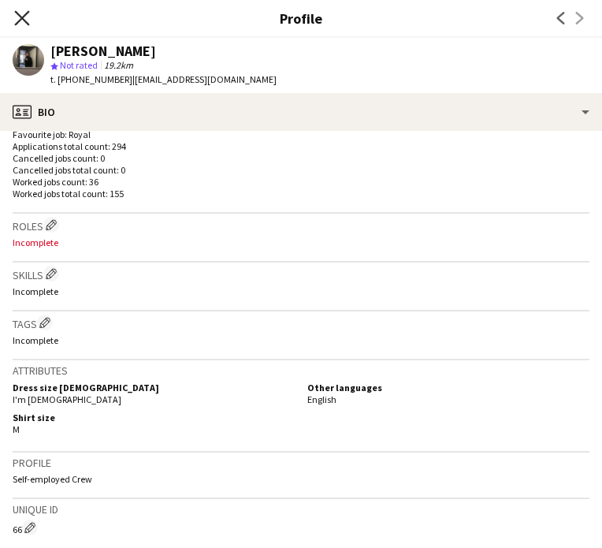
click at [23, 18] on icon at bounding box center [21, 17] width 15 height 15
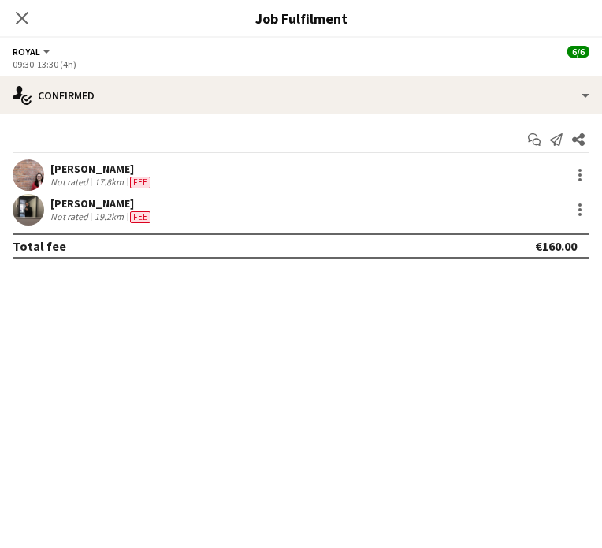
click at [80, 168] on div "[PERSON_NAME]" at bounding box center [101, 169] width 103 height 14
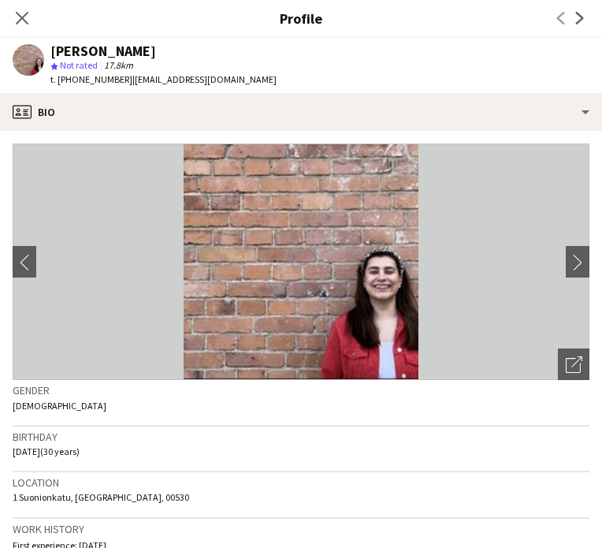
click at [143, 79] on span "| [EMAIL_ADDRESS][DOMAIN_NAME]" at bounding box center [204, 79] width 144 height 12
copy app-crew-profile "t. [PHONE_NUMBER] | [PERSON_NAME][EMAIL_ADDRESS][DOMAIN_NAME] profile"
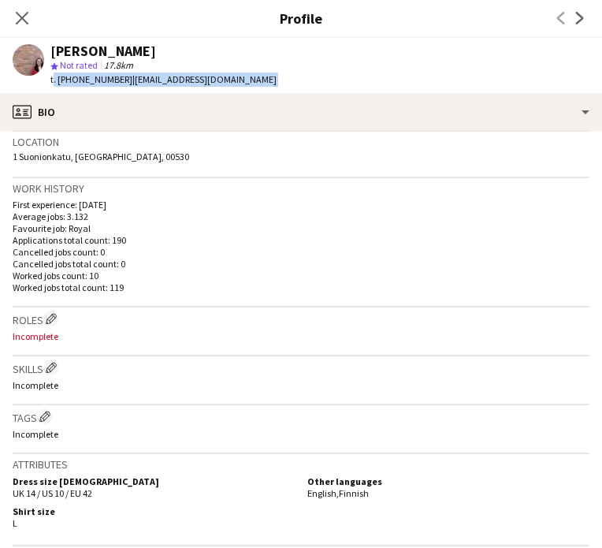
scroll to position [200, 0]
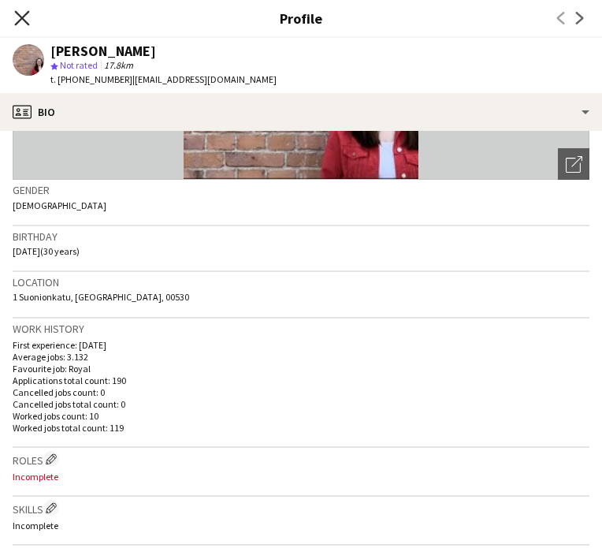
click at [20, 19] on icon at bounding box center [21, 17] width 15 height 15
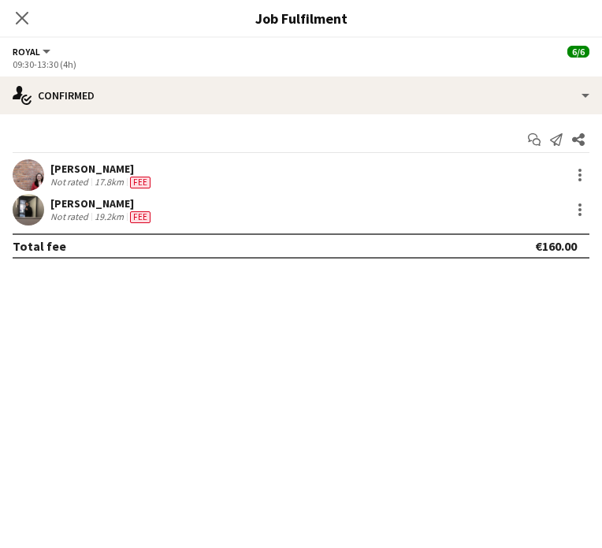
click at [20, 19] on icon at bounding box center [22, 18] width 13 height 13
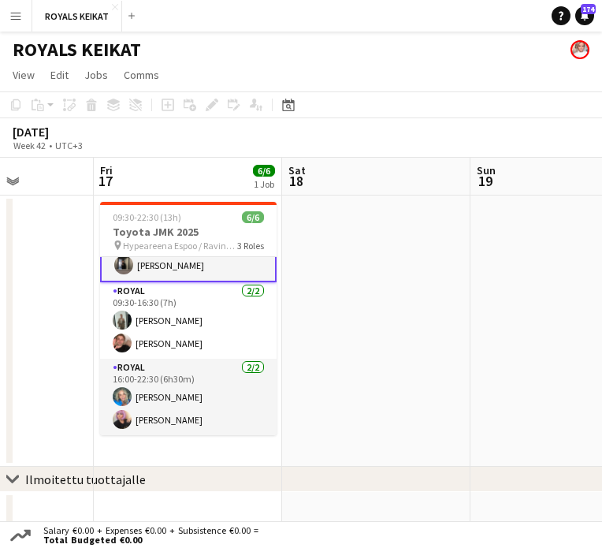
scroll to position [54, 0]
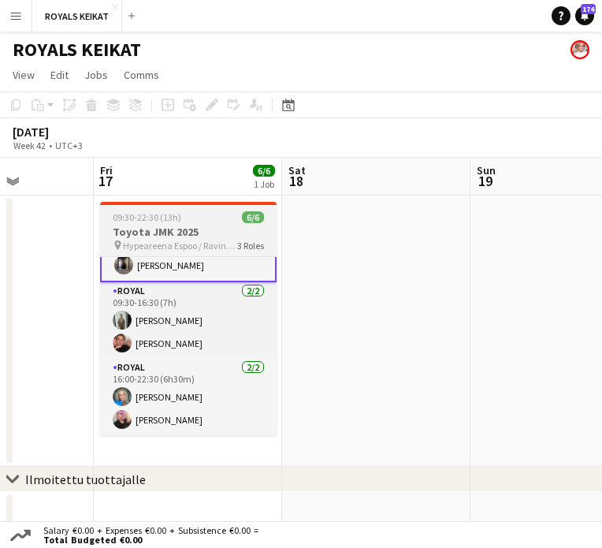
click at [220, 237] on h3 "Toyota JMK 2025" at bounding box center [188, 232] width 177 height 14
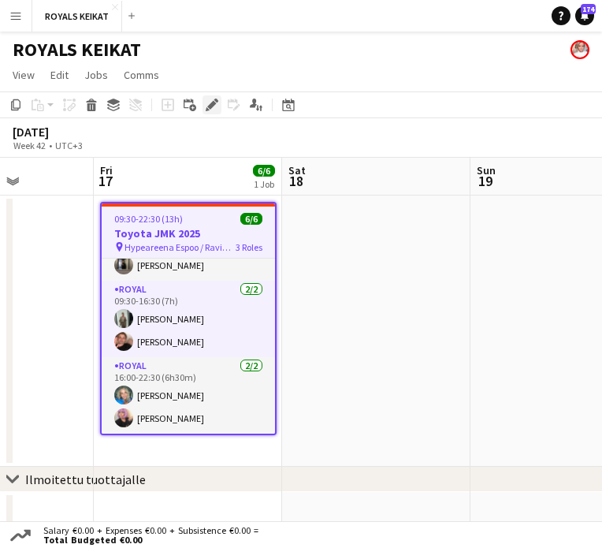
click at [209, 110] on icon at bounding box center [208, 109] width 4 height 4
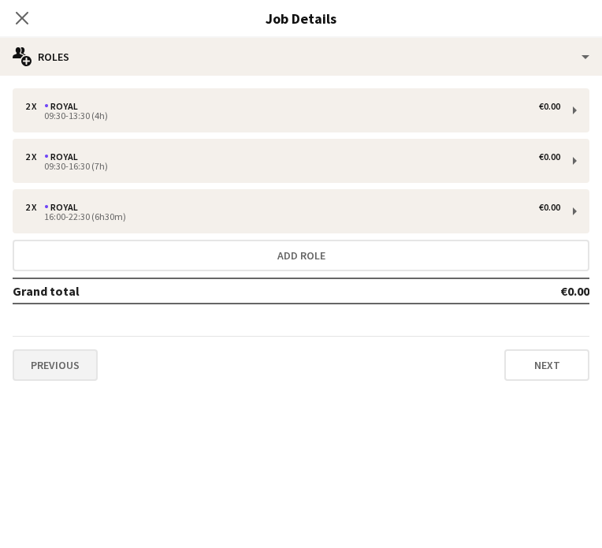
click at [60, 359] on button "Previous" at bounding box center [55, 365] width 85 height 32
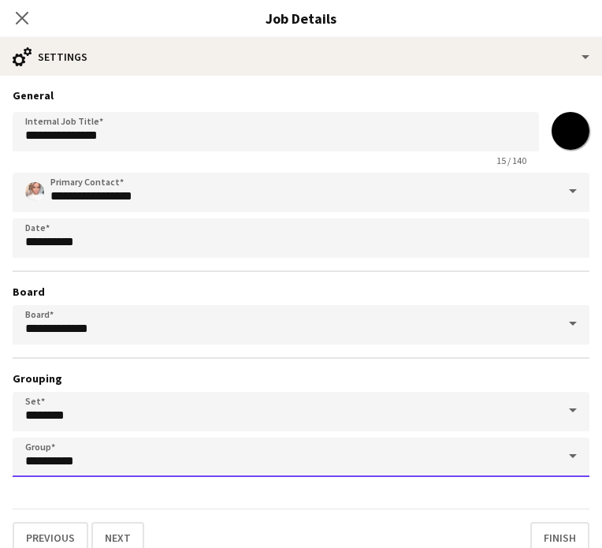
click at [110, 475] on input "**********" at bounding box center [301, 457] width 577 height 39
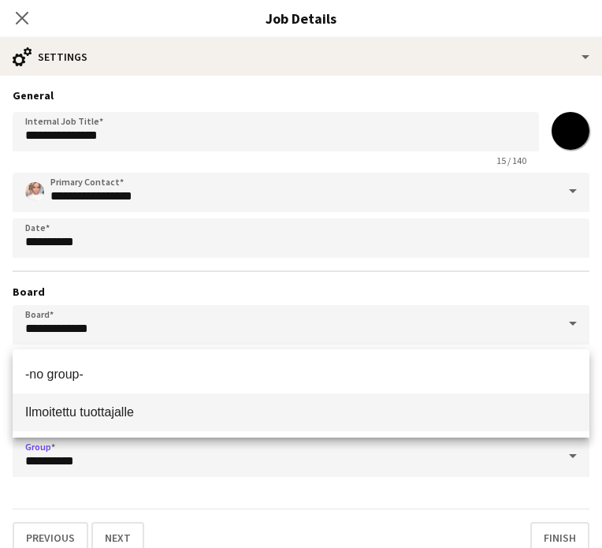
click at [117, 414] on span "Ilmoitettu tuottajalle" at bounding box center [79, 411] width 109 height 13
type input "**********"
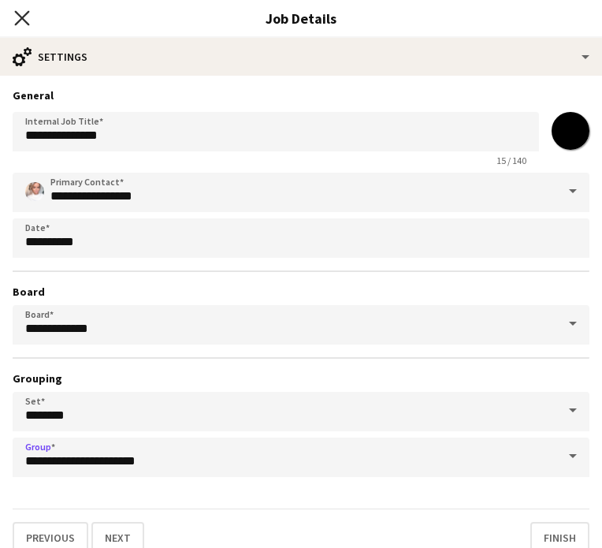
click at [24, 14] on icon "Close pop-in" at bounding box center [21, 17] width 15 height 15
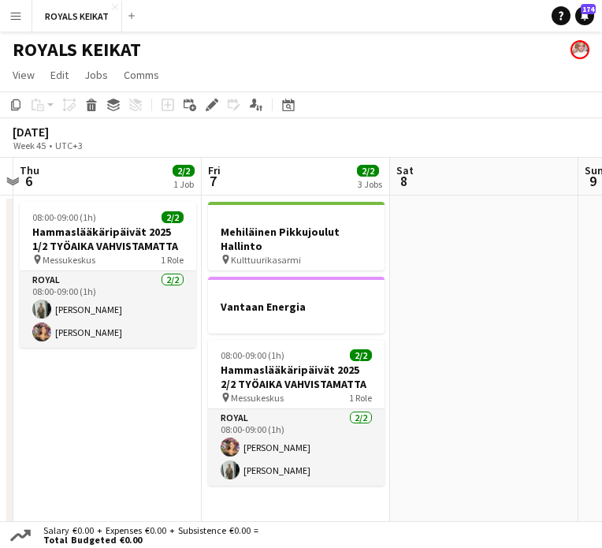
scroll to position [0, 554]
